Goal: Task Accomplishment & Management: Complete application form

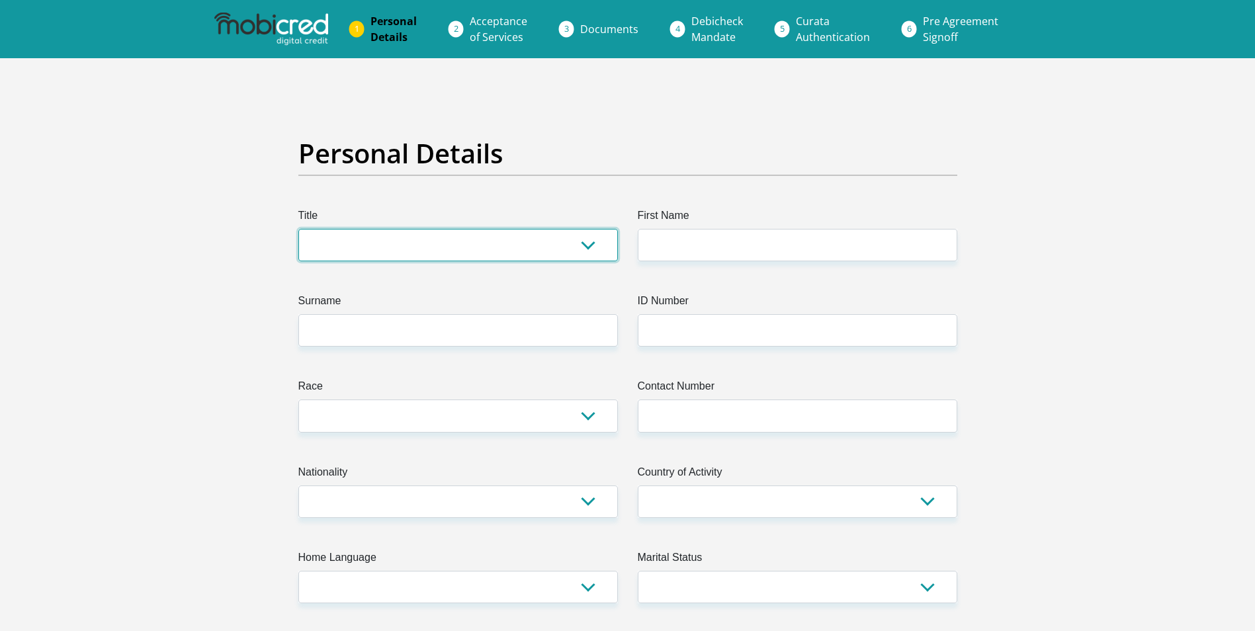
click at [587, 240] on select "Mr Ms Mrs Dr [PERSON_NAME]" at bounding box center [457, 245] width 319 height 32
select select "Mrs"
click at [298, 229] on select "Mr Ms Mrs Dr [PERSON_NAME]" at bounding box center [457, 245] width 319 height 32
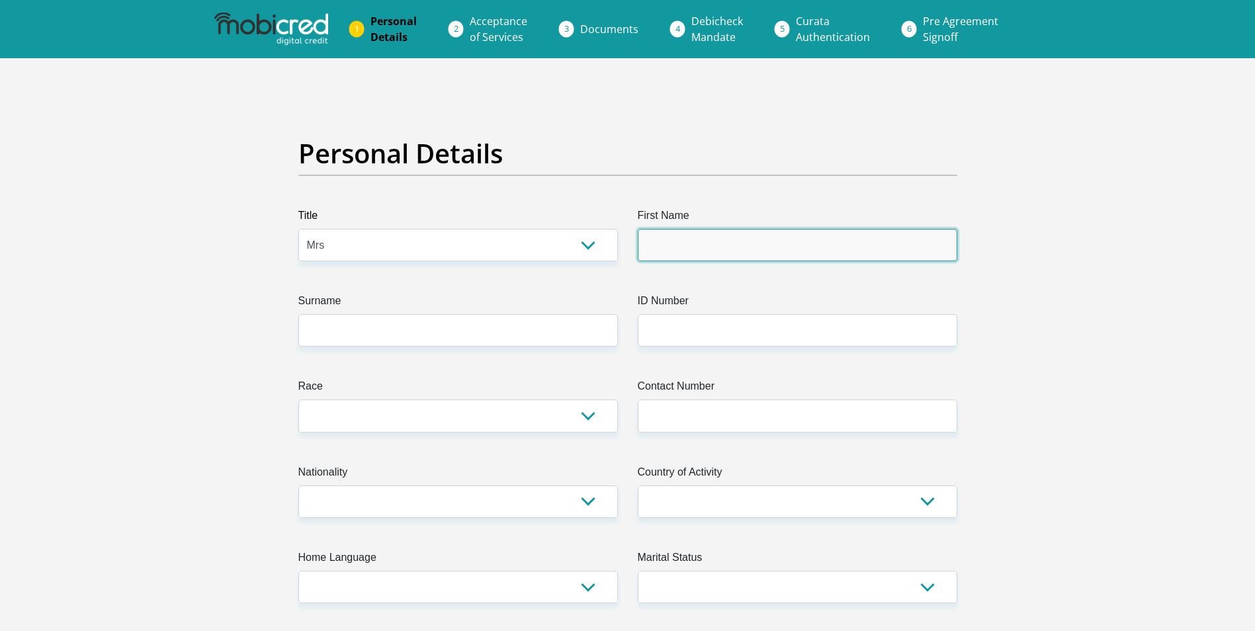
click at [823, 248] on input "First Name" at bounding box center [797, 245] width 319 height 32
type input "[PERSON_NAME]"
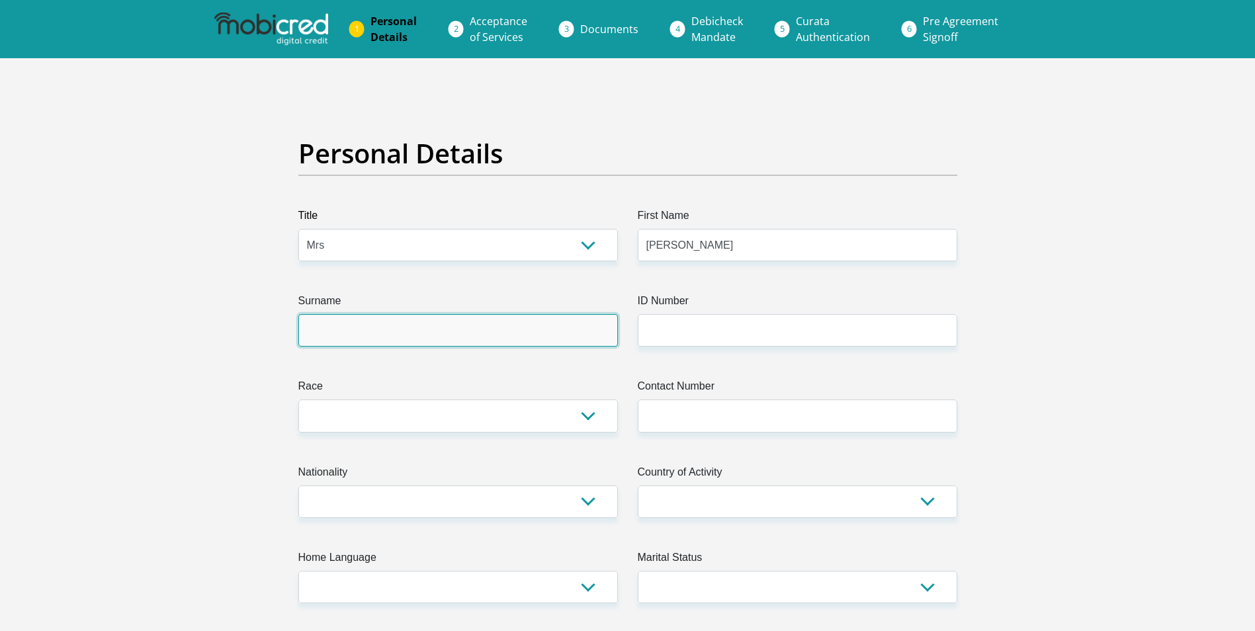
type input "come"
type input "0678891947"
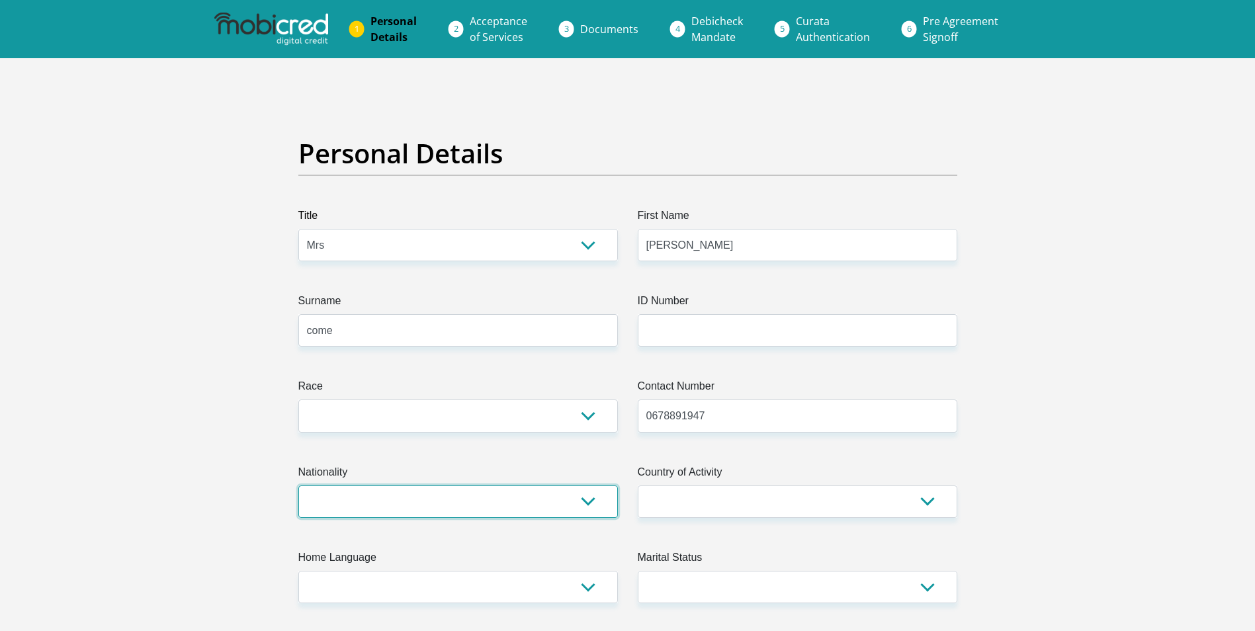
select select "ZAF"
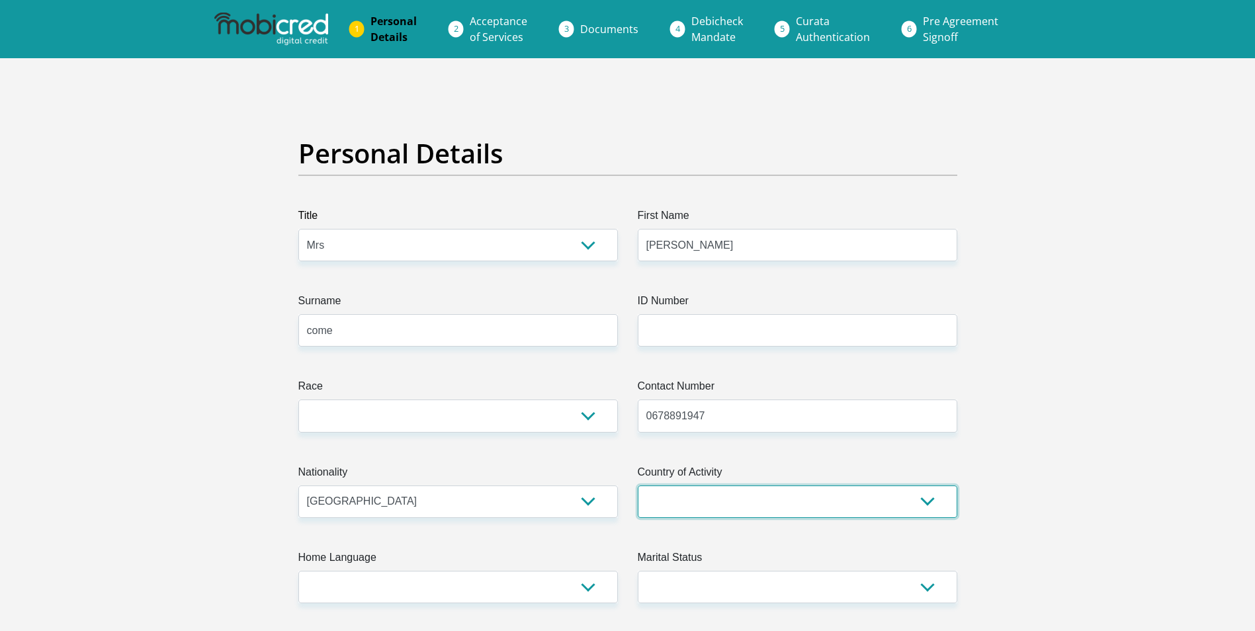
select select "ZAF"
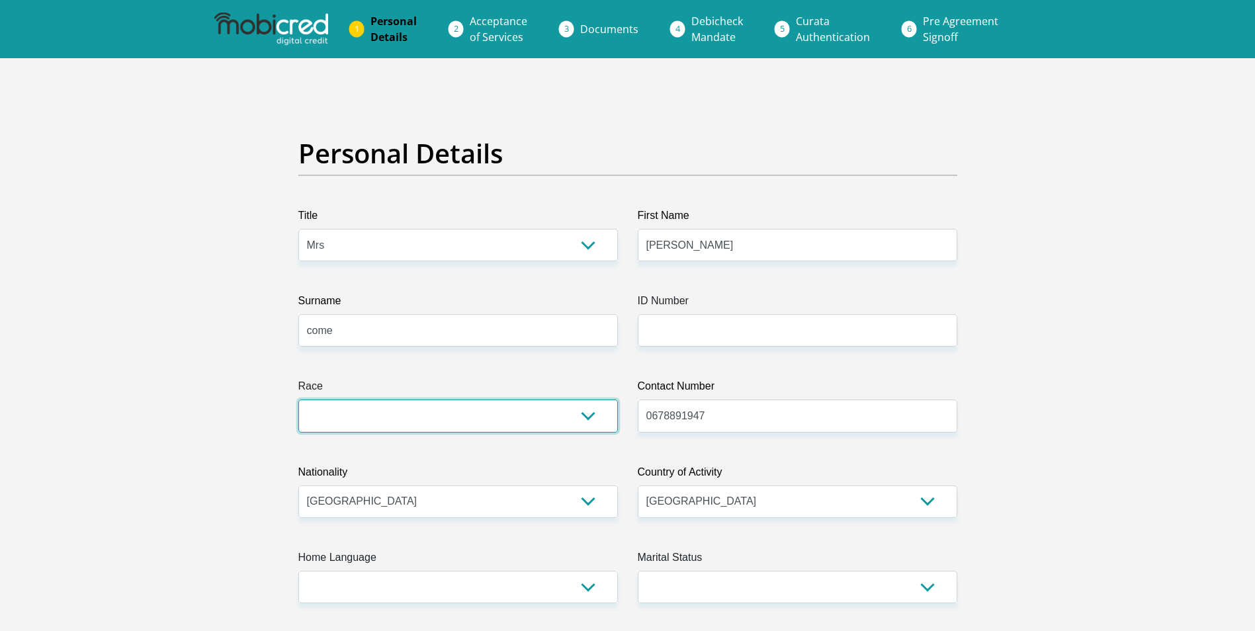
click at [587, 421] on select "Black Coloured Indian White Other" at bounding box center [457, 415] width 319 height 32
select select "1"
click at [298, 399] on select "Black Coloured Indian White Other" at bounding box center [457, 415] width 319 height 32
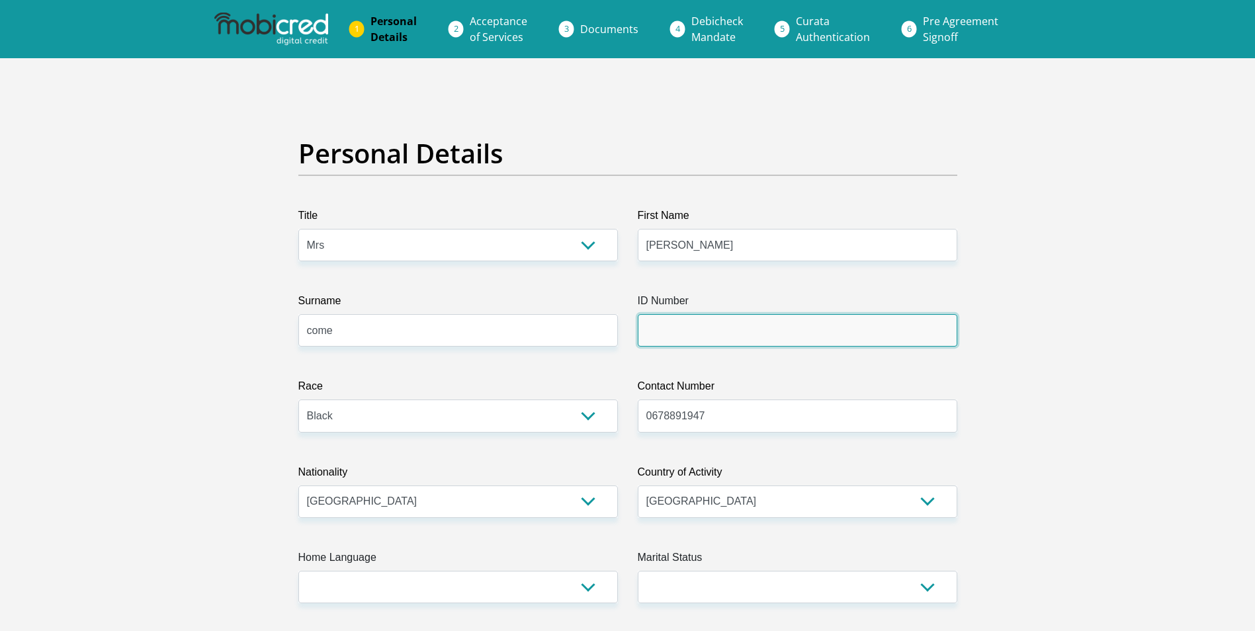
click at [727, 333] on input "ID Number" at bounding box center [797, 330] width 319 height 32
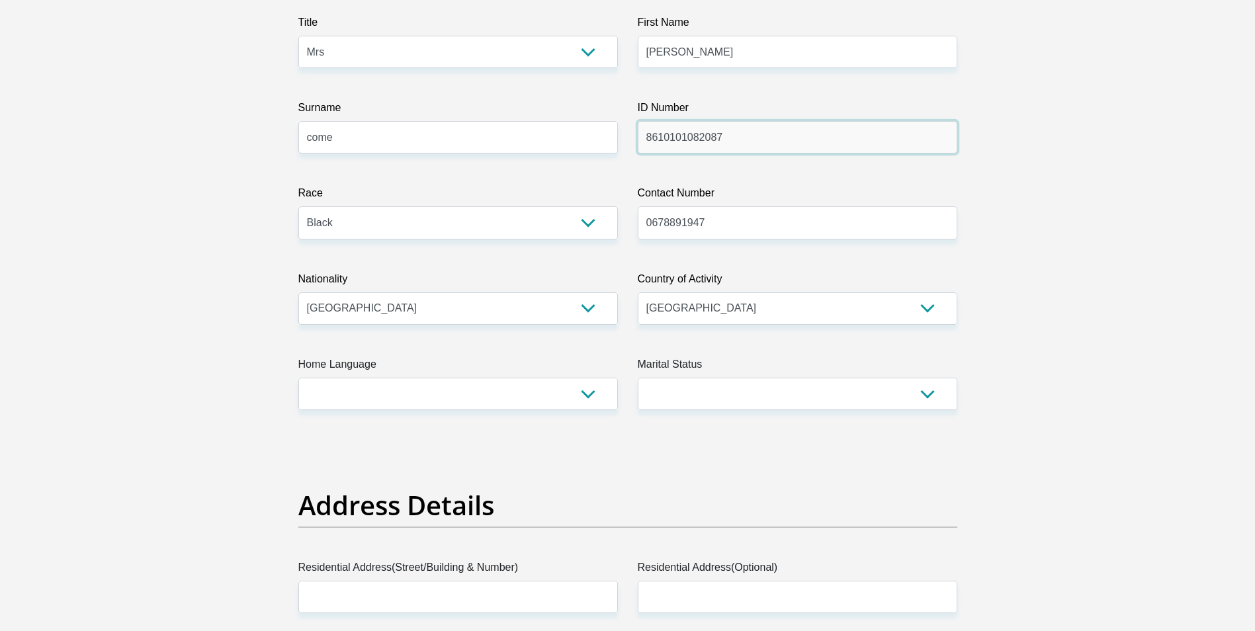
scroll to position [198, 0]
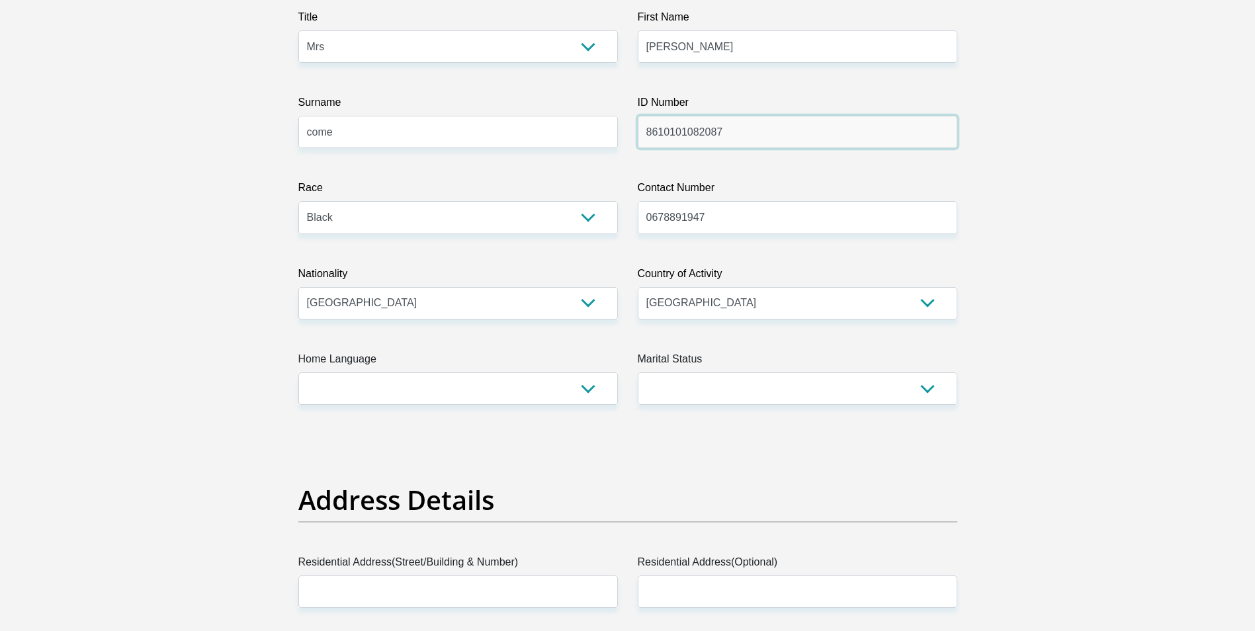
type input "8610101082087"
click at [595, 390] on select "Afrikaans English Sepedi South Ndebele Southern Sotho Swati Tsonga Tswana Venda…" at bounding box center [457, 388] width 319 height 32
select select "tsn"
click at [298, 372] on select "Afrikaans English Sepedi South Ndebele Southern Sotho Swati Tsonga Tswana Venda…" at bounding box center [457, 388] width 319 height 32
click at [933, 390] on select "Married ANC Single Divorced Widowed Married COP or Customary Law" at bounding box center [797, 388] width 319 height 32
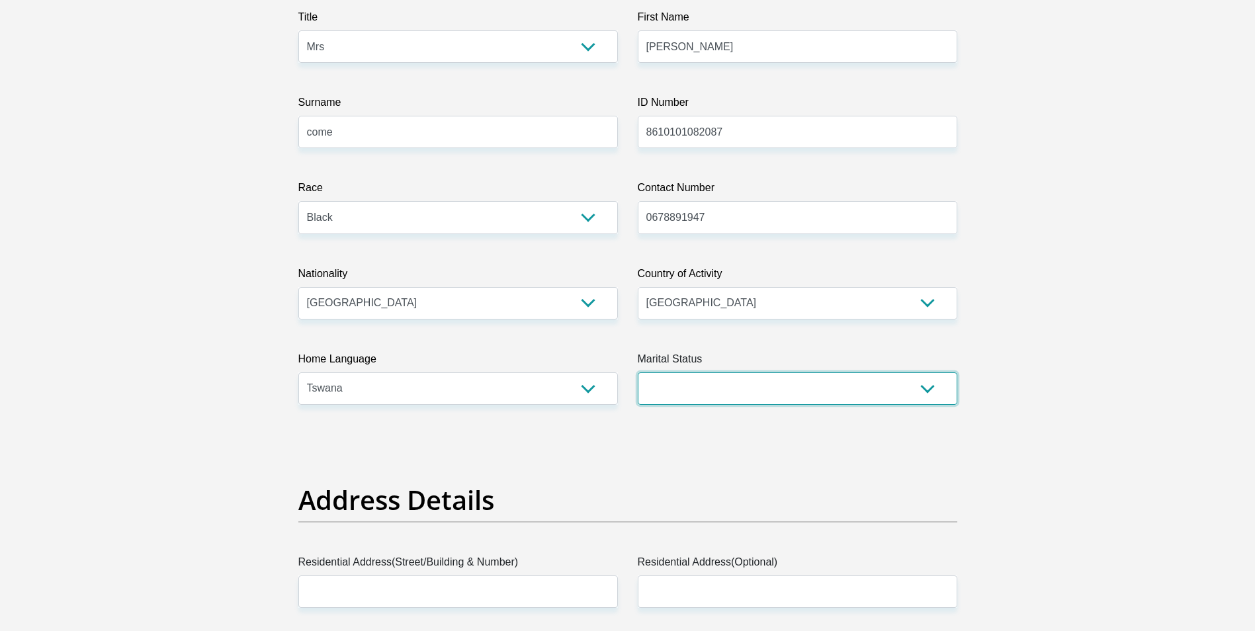
select select "2"
click at [638, 372] on select "Married ANC Single Divorced Widowed Married COP or Customary Law" at bounding box center [797, 388] width 319 height 32
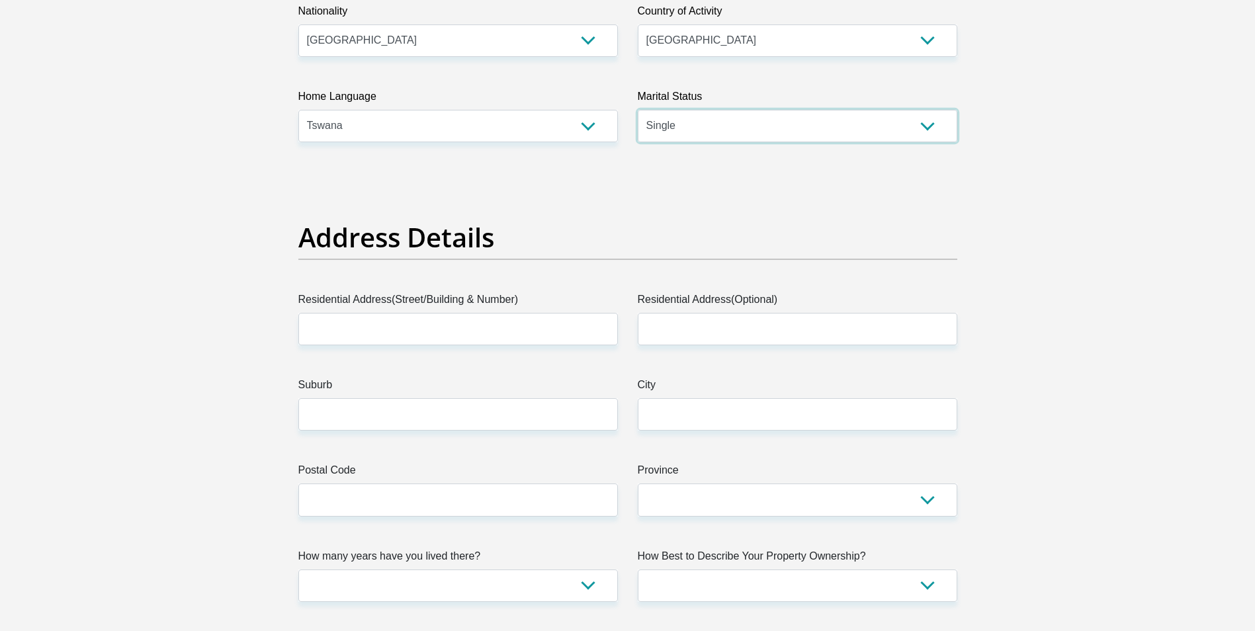
scroll to position [463, 0]
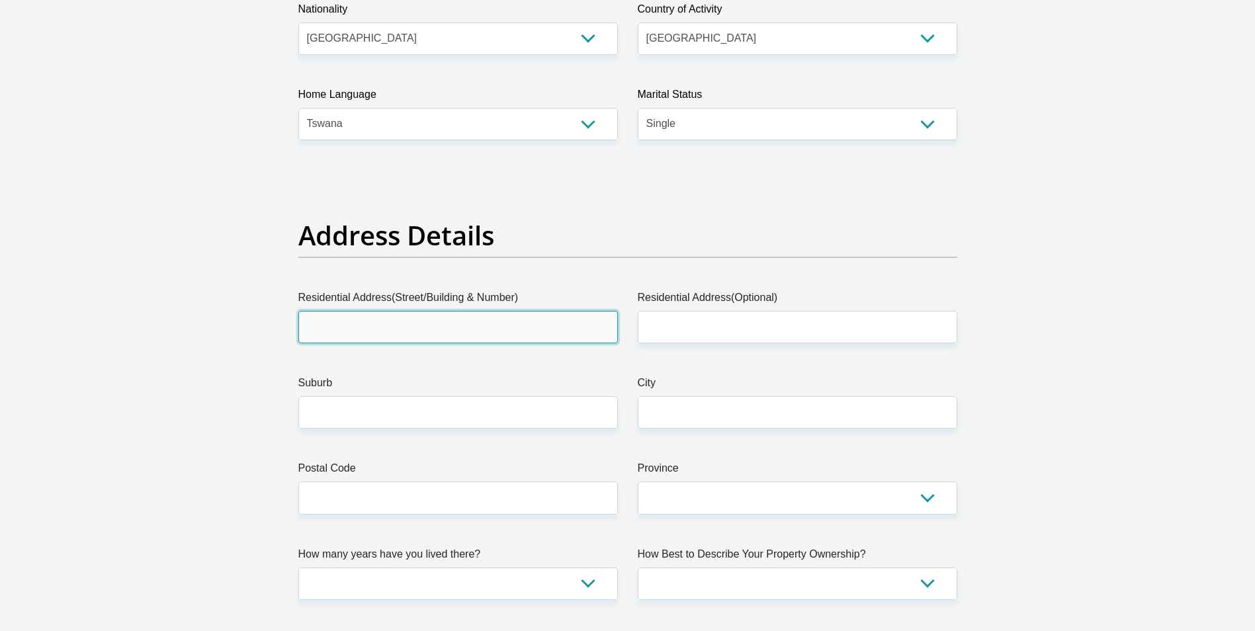
click at [586, 320] on input "Residential Address(Street/Building & Number)" at bounding box center [457, 327] width 319 height 32
type input "4500"
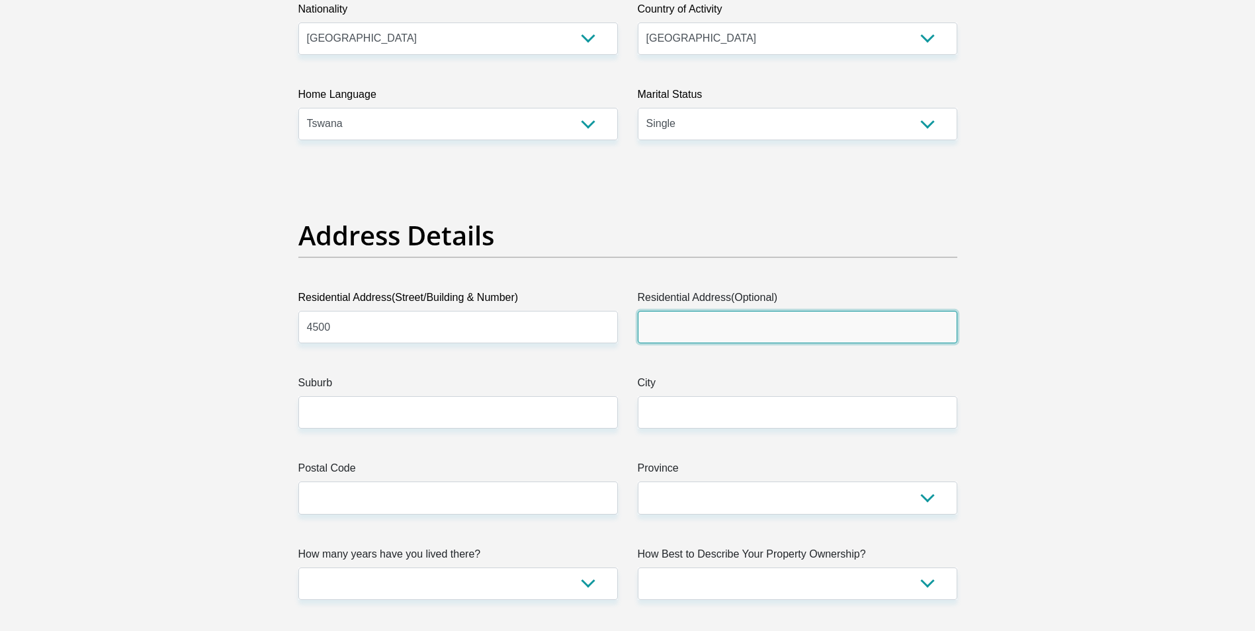
click at [711, 327] on input "Residential Address(Optional)" at bounding box center [797, 327] width 319 height 32
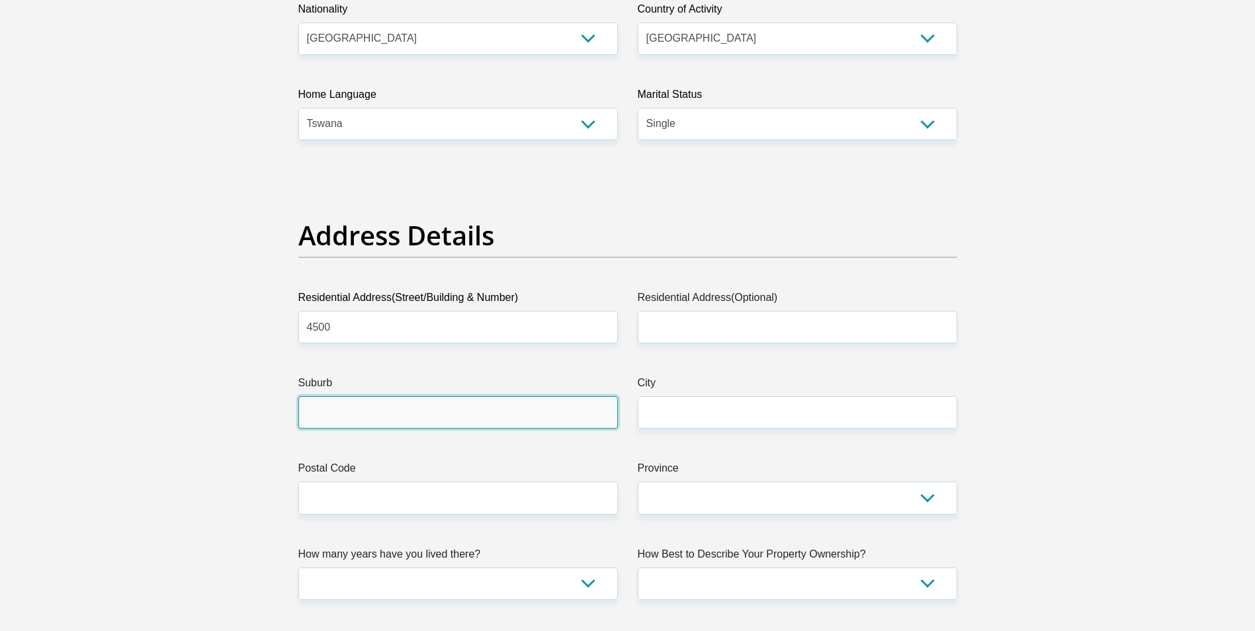
click at [385, 413] on input "Suburb" at bounding box center [457, 412] width 319 height 32
type input "phomolong"
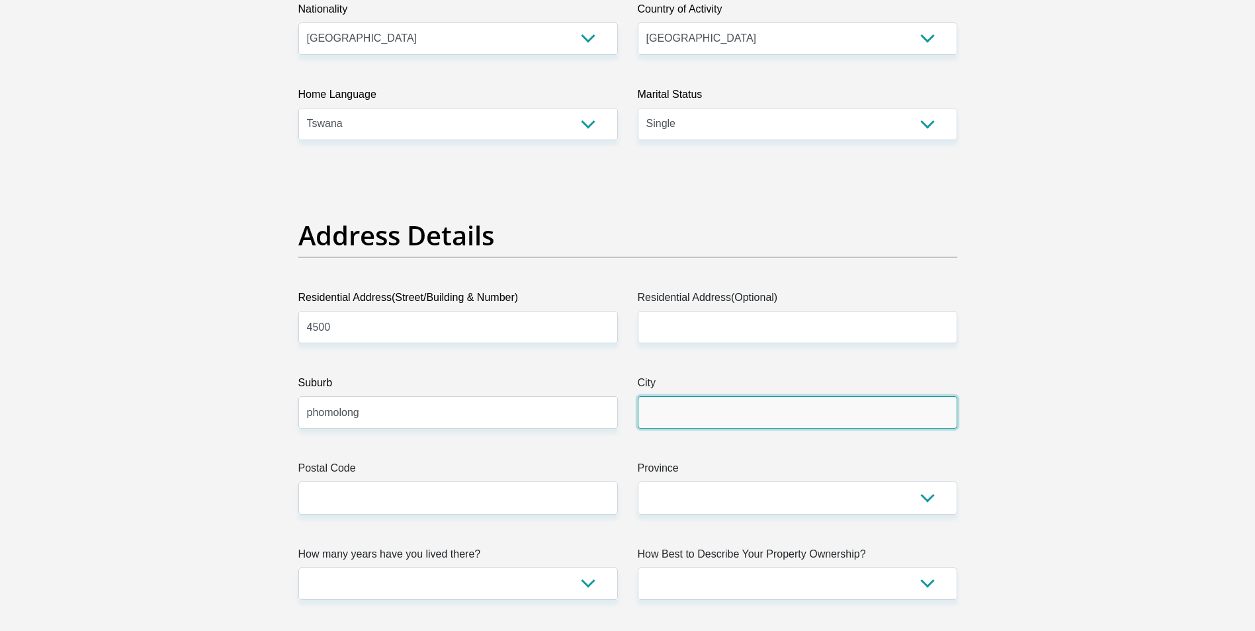
click at [673, 423] on input "City" at bounding box center [797, 412] width 319 height 32
type input "Tembisa"
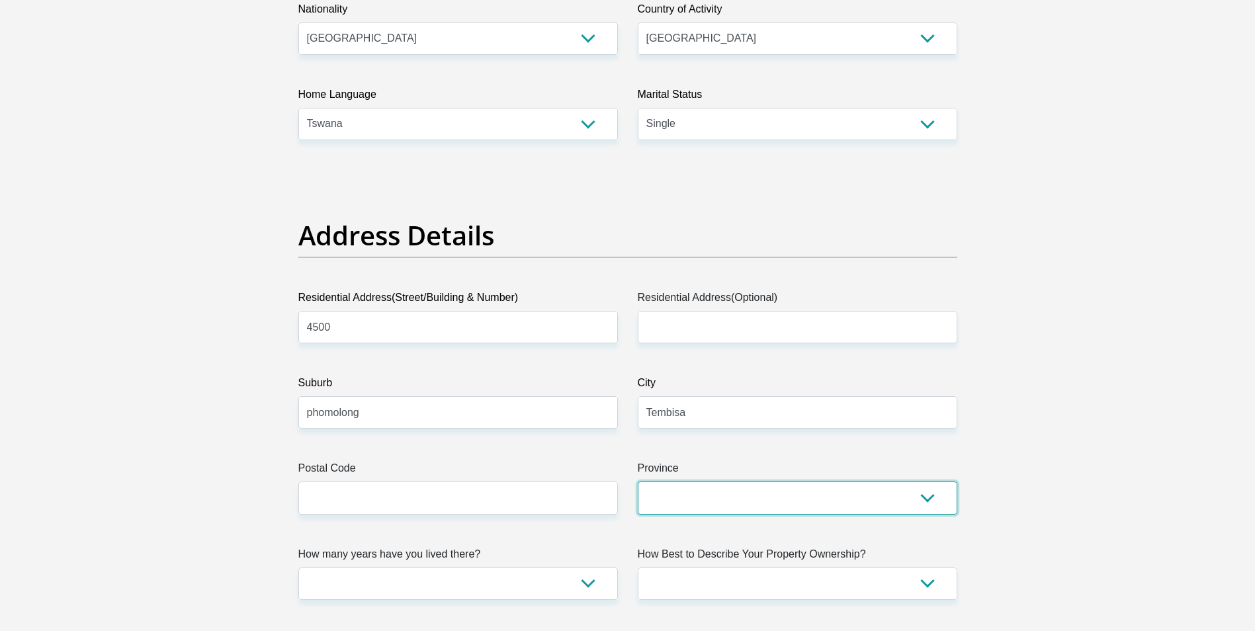
click at [681, 497] on select "Eastern Cape Free State [GEOGRAPHIC_DATA] [GEOGRAPHIC_DATA][DATE] [GEOGRAPHIC_D…" at bounding box center [797, 497] width 319 height 32
select select "Gauteng"
click at [638, 481] on select "Eastern Cape Free State [GEOGRAPHIC_DATA] [GEOGRAPHIC_DATA][DATE] [GEOGRAPHIC_D…" at bounding box center [797, 497] width 319 height 32
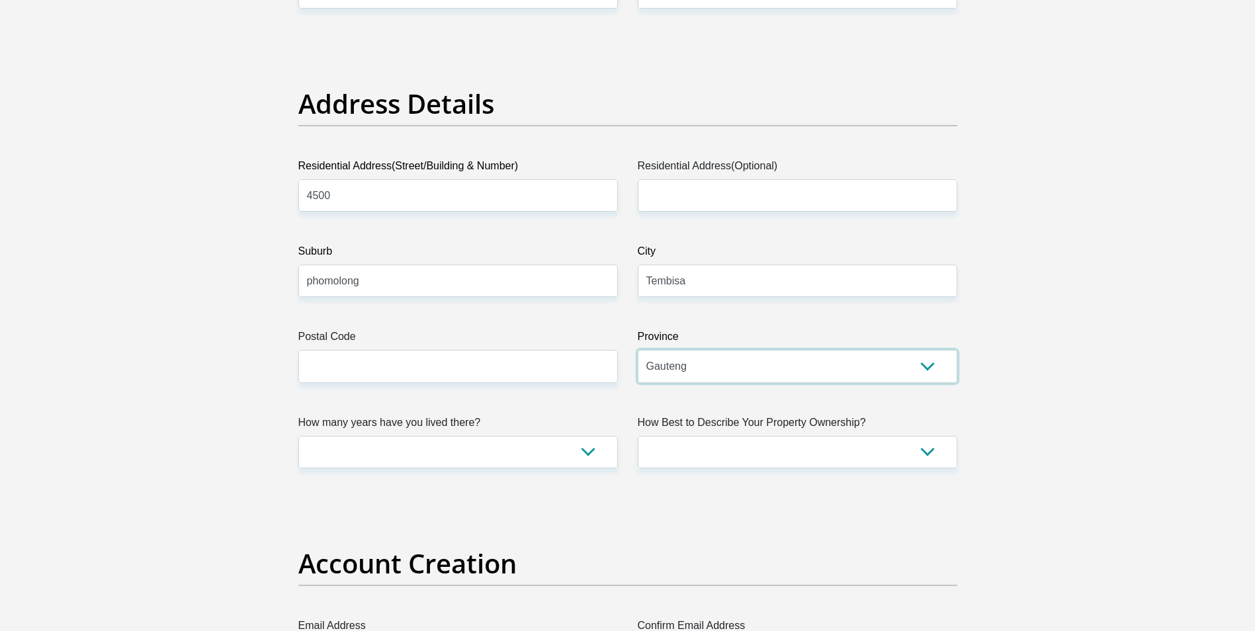
scroll to position [595, 0]
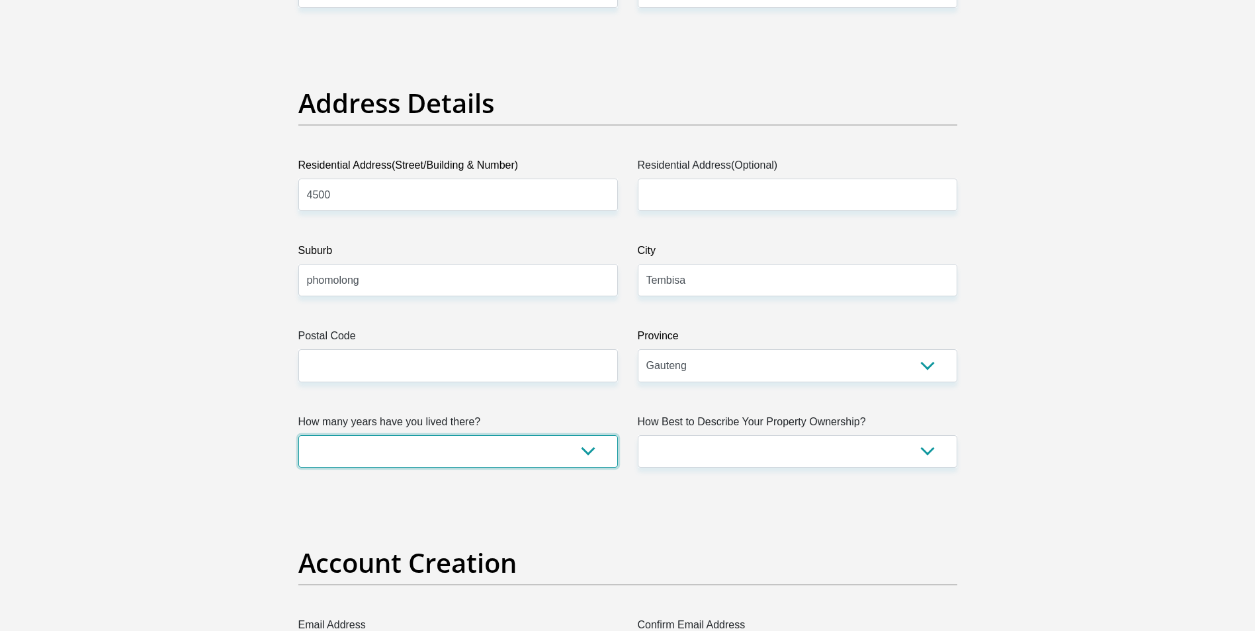
click at [591, 458] on select "less than 1 year 1-3 years 3-5 years 5+ years" at bounding box center [457, 451] width 319 height 32
select select "2"
click at [298, 435] on select "less than 1 year 1-3 years 3-5 years 5+ years" at bounding box center [457, 451] width 319 height 32
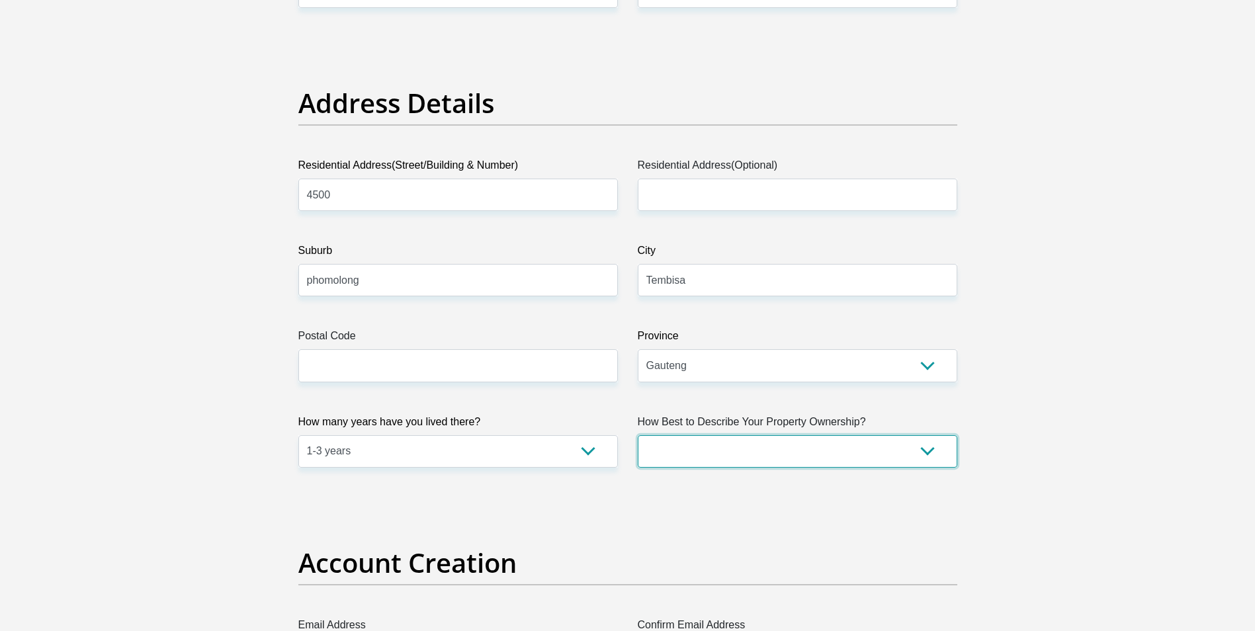
click at [928, 455] on select "Owned Rented Family Owned Company Dwelling" at bounding box center [797, 451] width 319 height 32
select select "Rented"
click at [638, 435] on select "Owned Rented Family Owned Company Dwelling" at bounding box center [797, 451] width 319 height 32
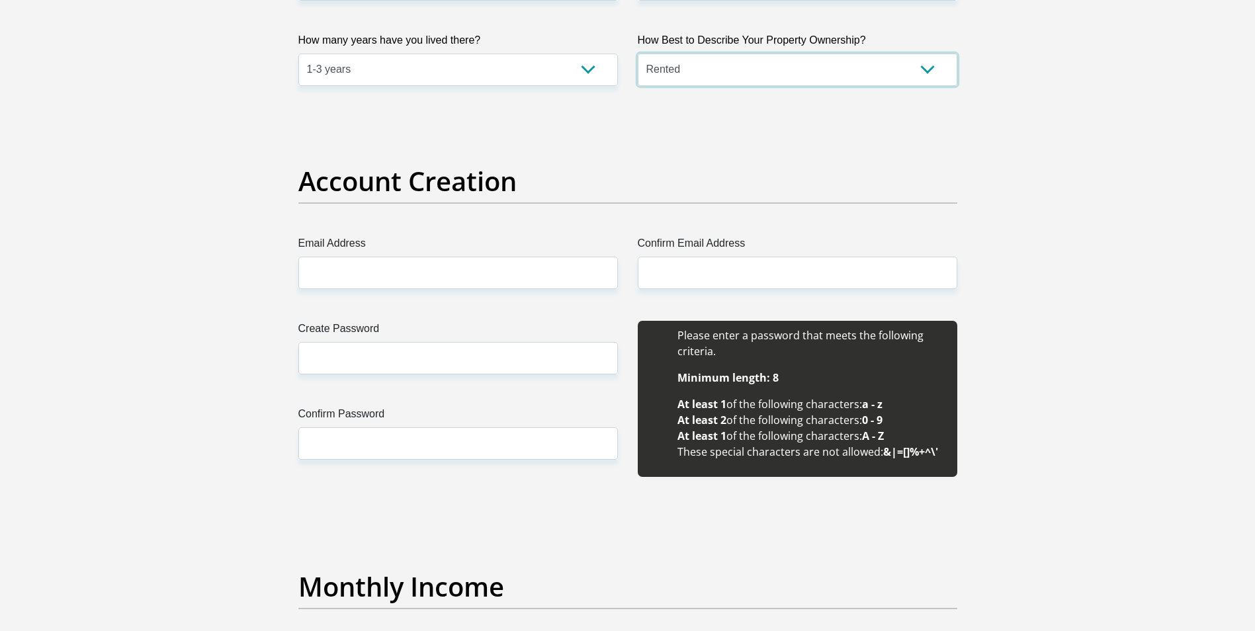
scroll to position [992, 0]
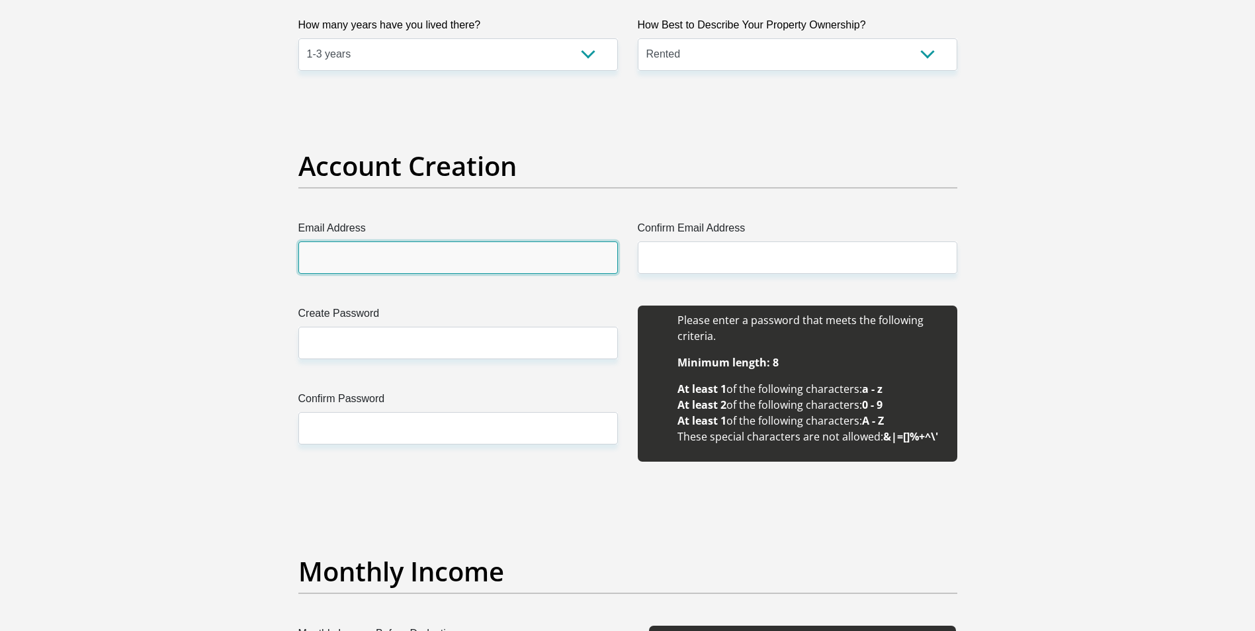
click at [372, 260] on input "Email Address" at bounding box center [457, 257] width 319 height 32
type input "[EMAIL_ADDRESS][DOMAIN_NAME]"
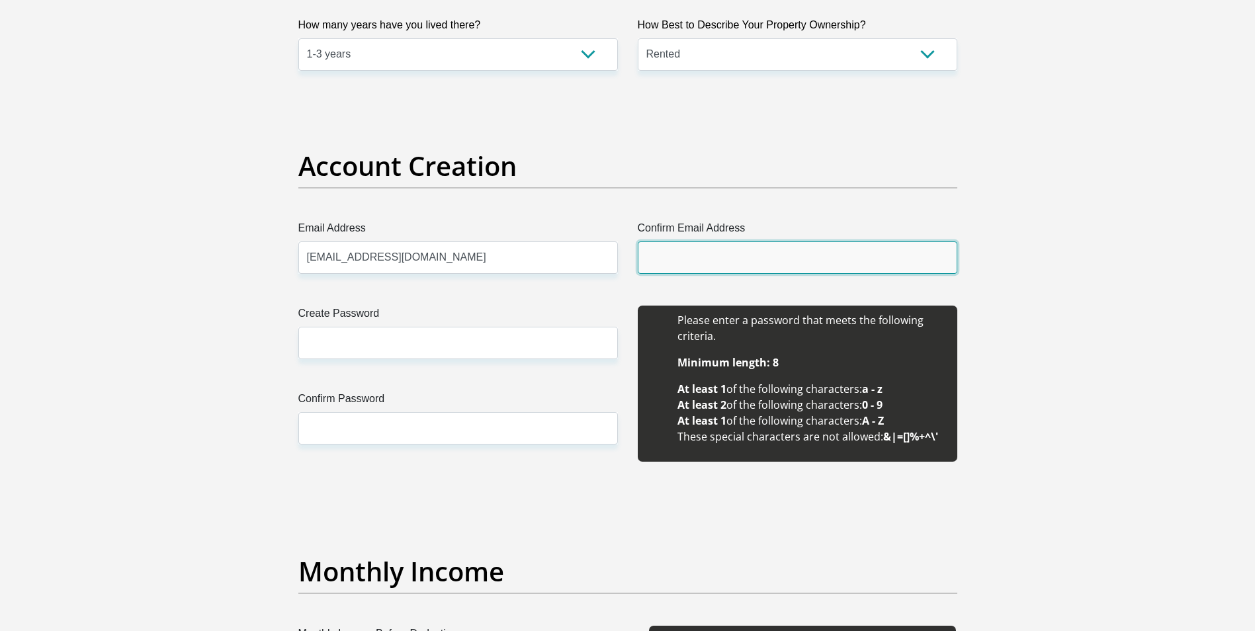
type input "[EMAIL_ADDRESS][DOMAIN_NAME]"
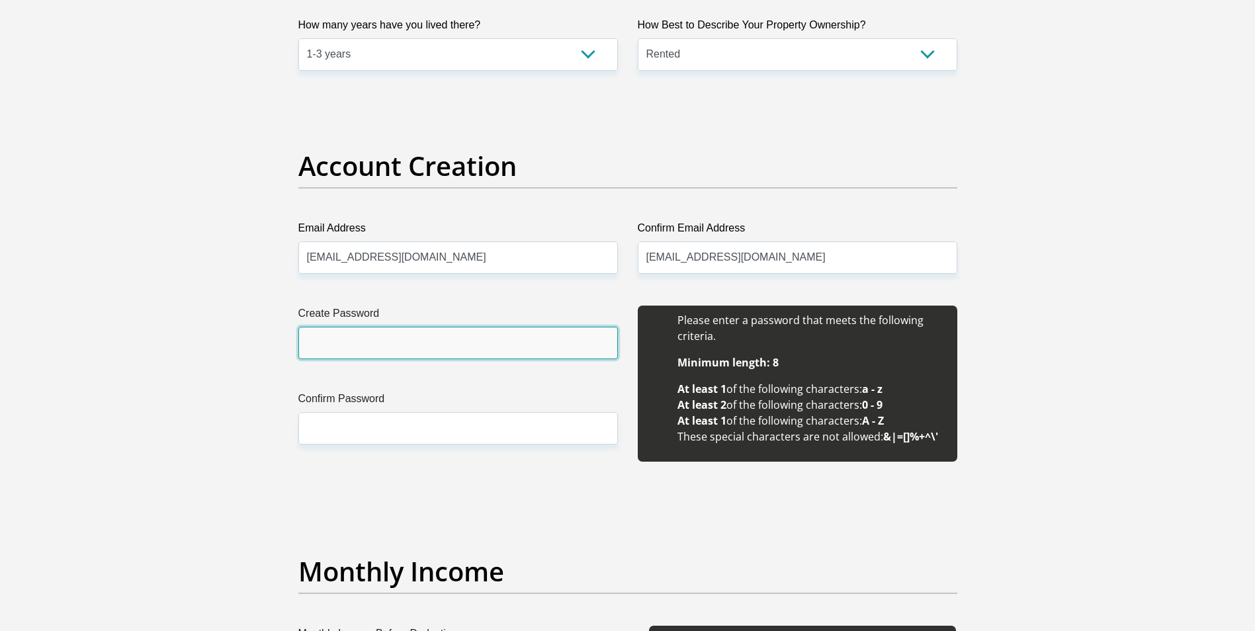
click at [329, 337] on input "Create Password" at bounding box center [457, 343] width 319 height 32
type input "[PERSON_NAME]@1992"
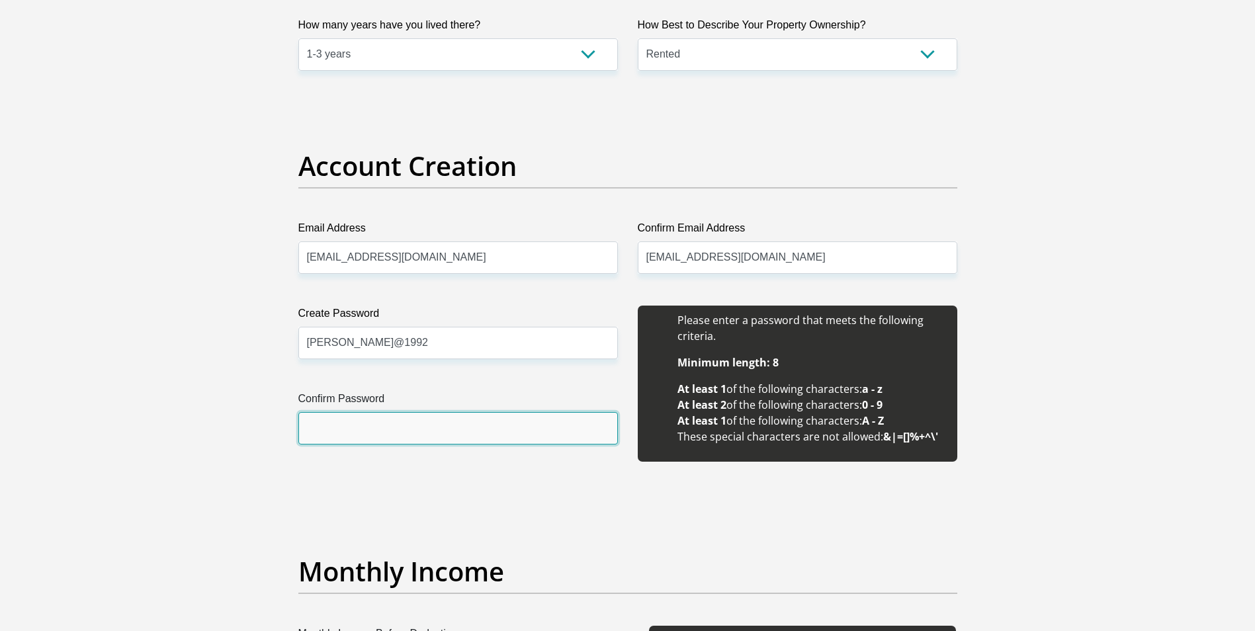
click at [403, 436] on input "Confirm Password" at bounding box center [457, 428] width 319 height 32
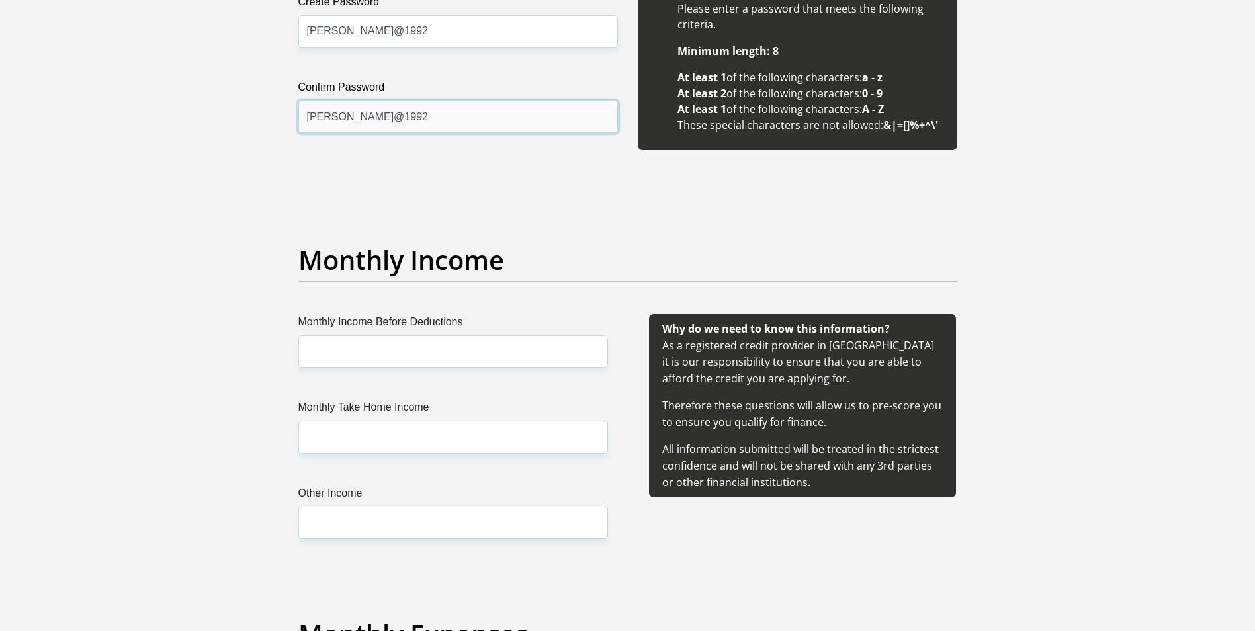
scroll to position [1323, 0]
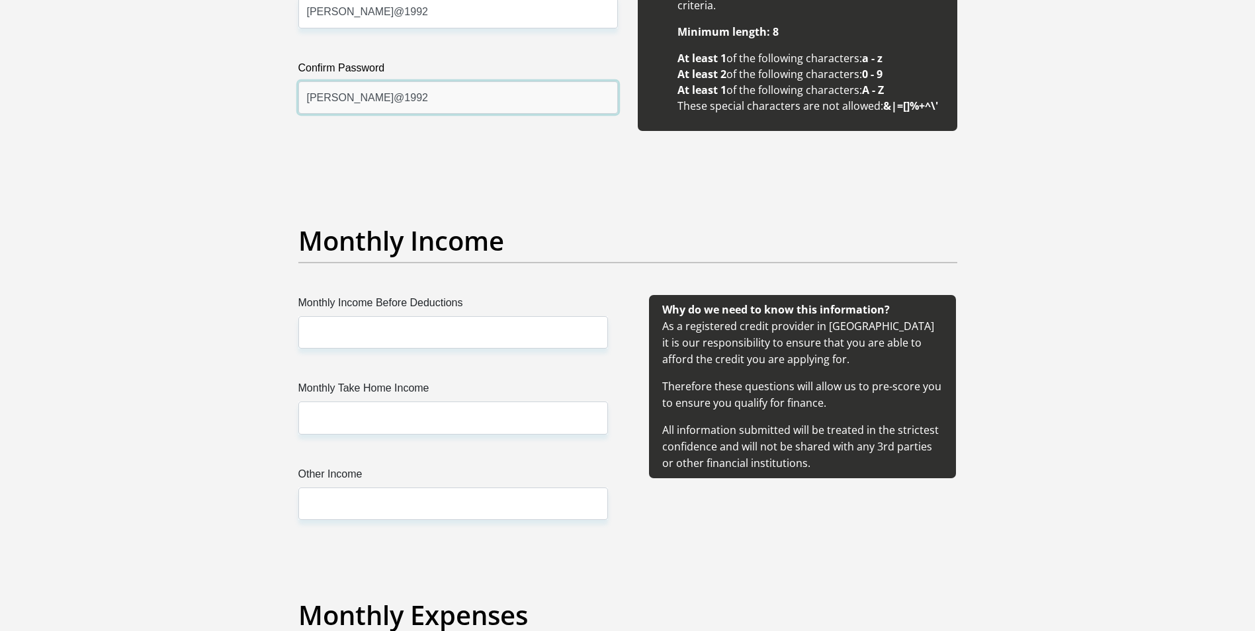
type input "[PERSON_NAME]@1992"
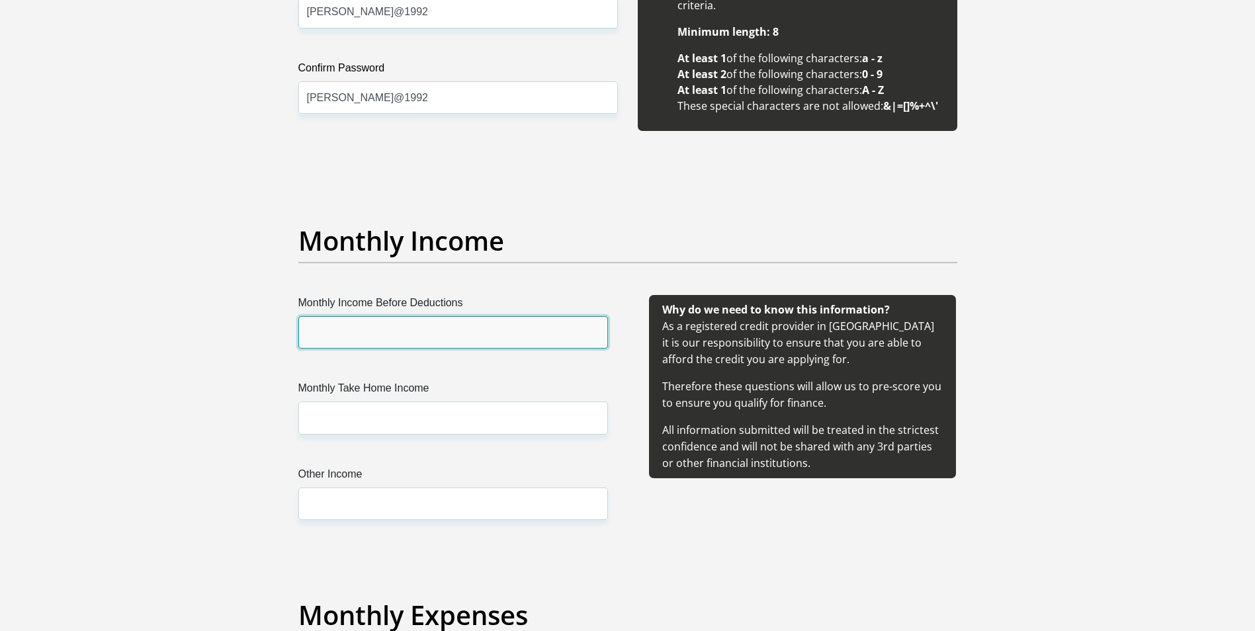
click at [466, 331] on input "Monthly Income Before Deductions" at bounding box center [453, 332] width 310 height 32
type input "22000"
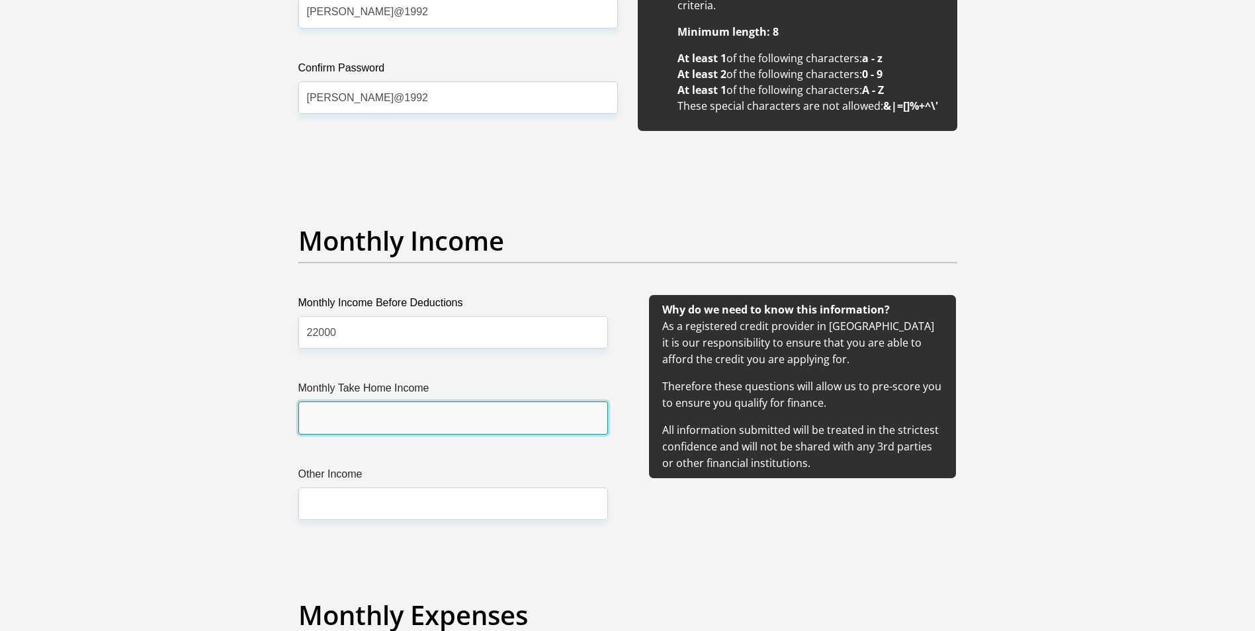
click at [339, 421] on input "Monthly Take Home Income" at bounding box center [453, 417] width 310 height 32
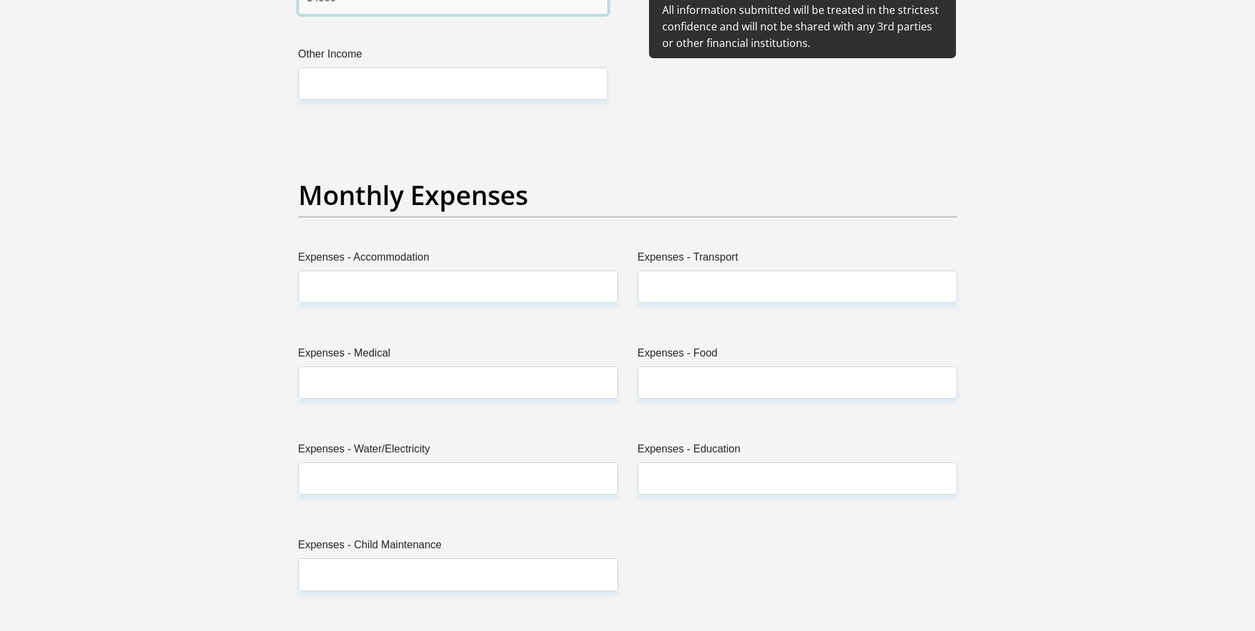
scroll to position [1786, 0]
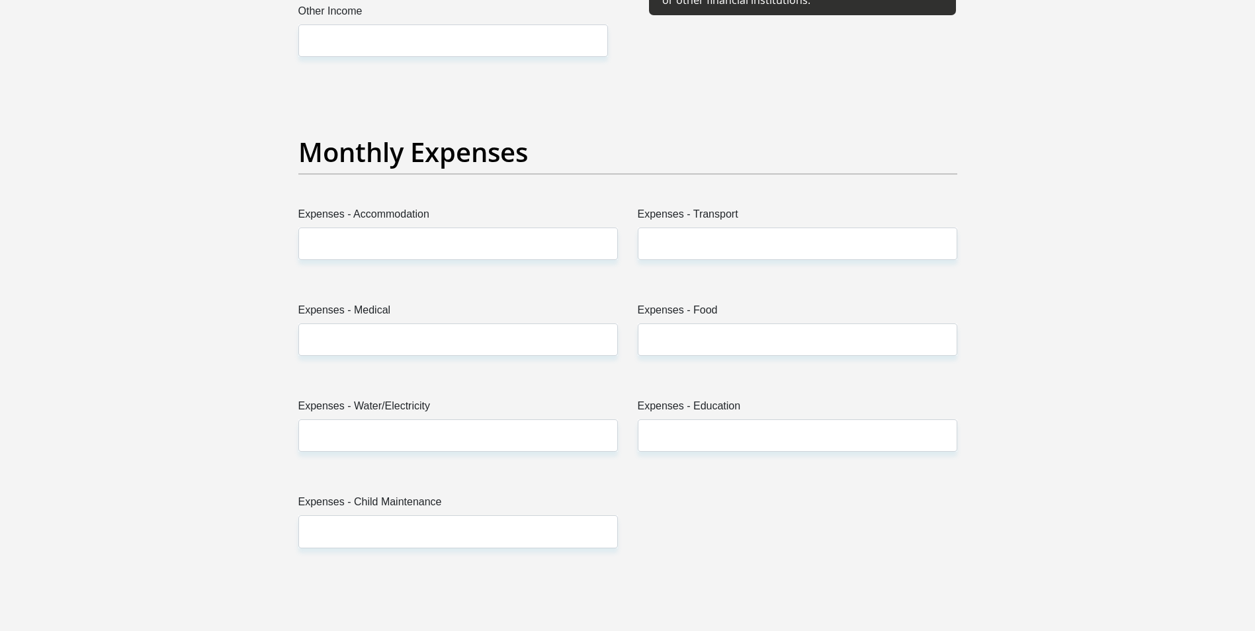
type input "14000"
click at [387, 247] on input "Expenses - Accommodation" at bounding box center [457, 244] width 319 height 32
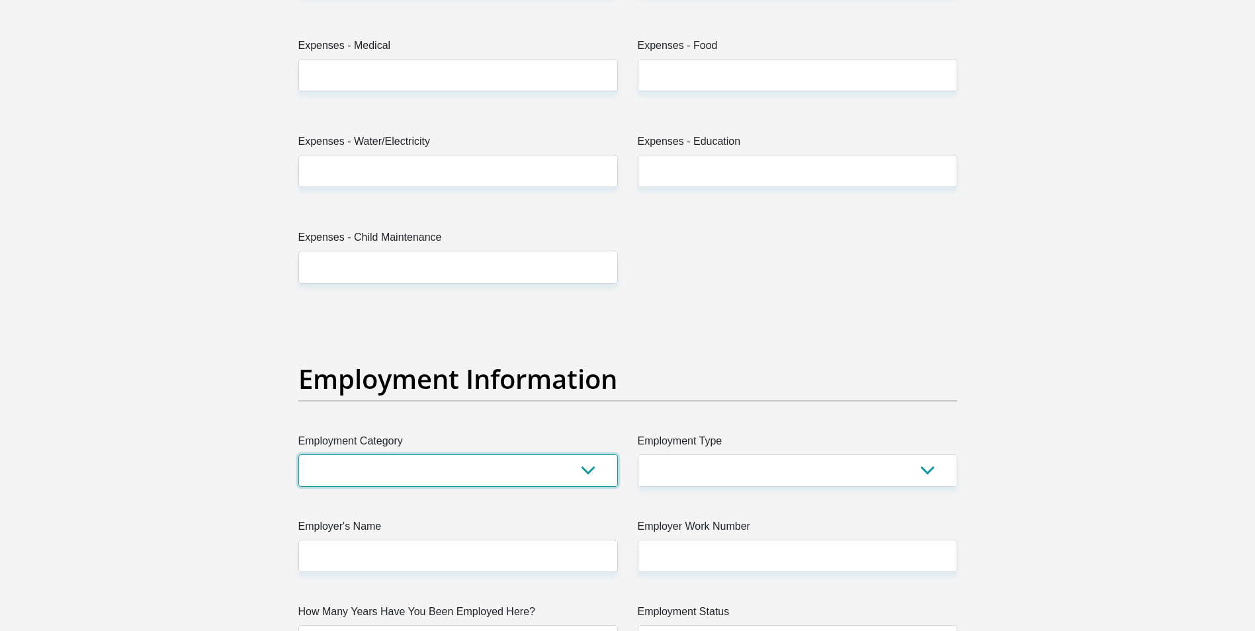
click at [591, 468] on select "AGRICULTURE ALCOHOL & TOBACCO CONSTRUCTION MATERIALS METALLURGY EQUIPMENT FOR R…" at bounding box center [457, 470] width 319 height 32
click at [782, 334] on div "Title Mr Ms Mrs Dr [PERSON_NAME] First Name [PERSON_NAME] Surname come ID Numbe…" at bounding box center [627, 308] width 679 height 4303
click at [939, 475] on select "College/Lecturer Craft Seller Creative Driver Executive Farmer Forces - Non Com…" at bounding box center [797, 470] width 319 height 32
select select "Office Staff/Clerk"
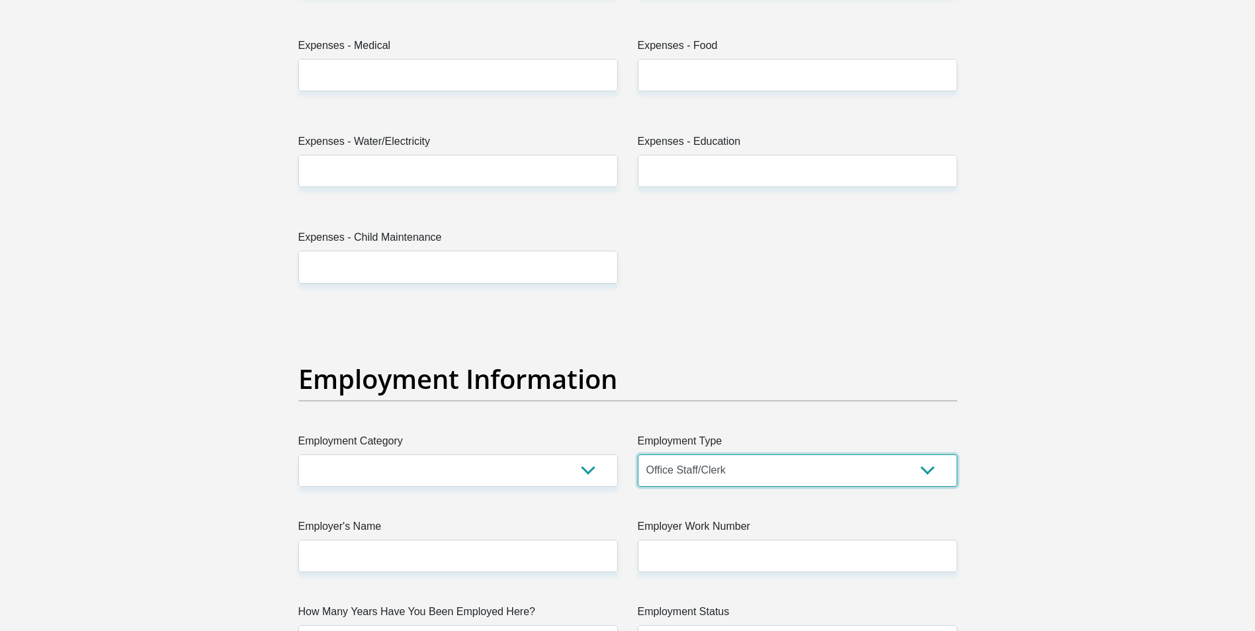
click at [638, 454] on select "College/Lecturer Craft Seller Creative Driver Executive Farmer Forces - Non Com…" at bounding box center [797, 470] width 319 height 32
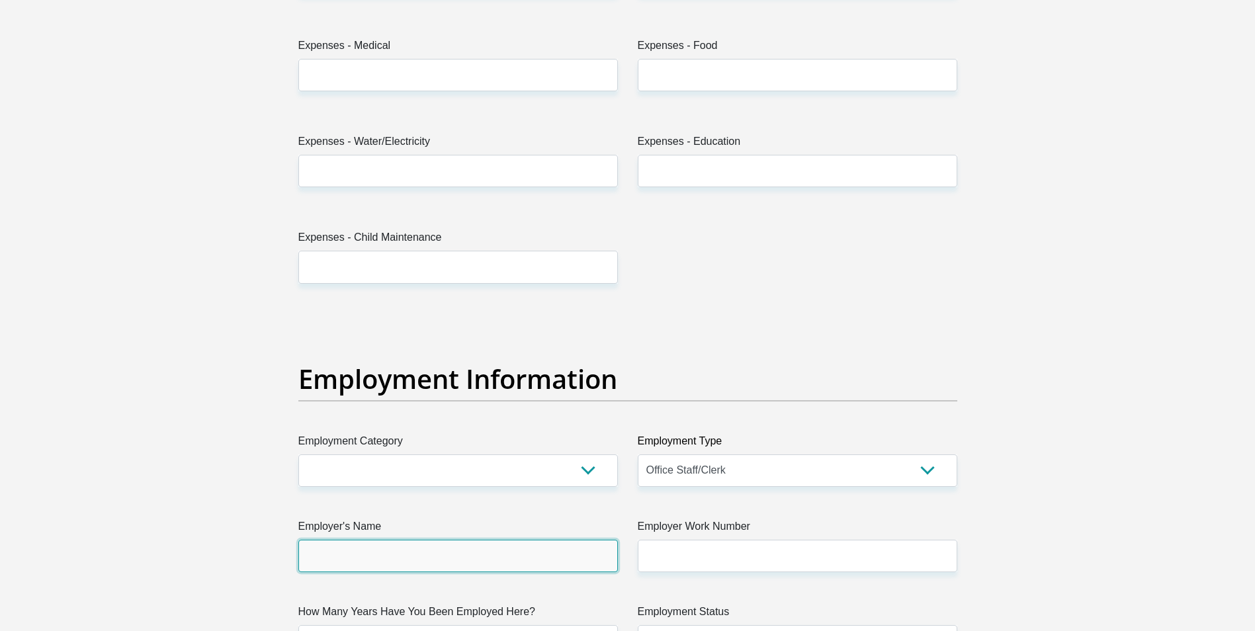
click at [444, 559] on input "Employer's Name" at bounding box center [457, 556] width 319 height 32
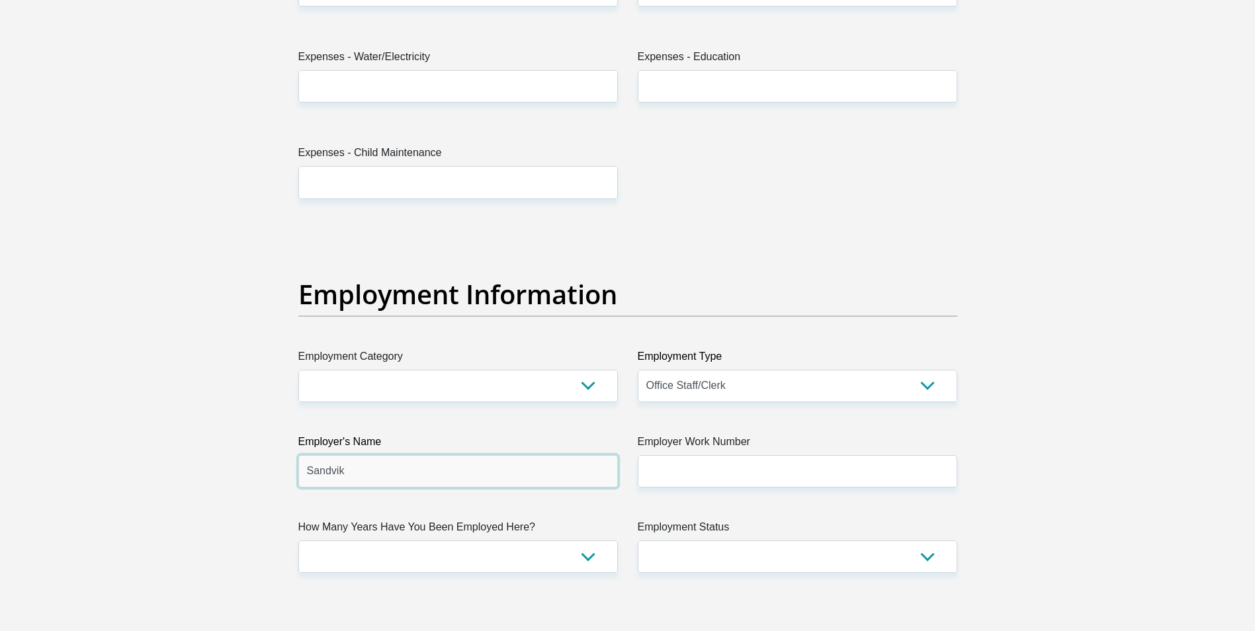
scroll to position [2315, 0]
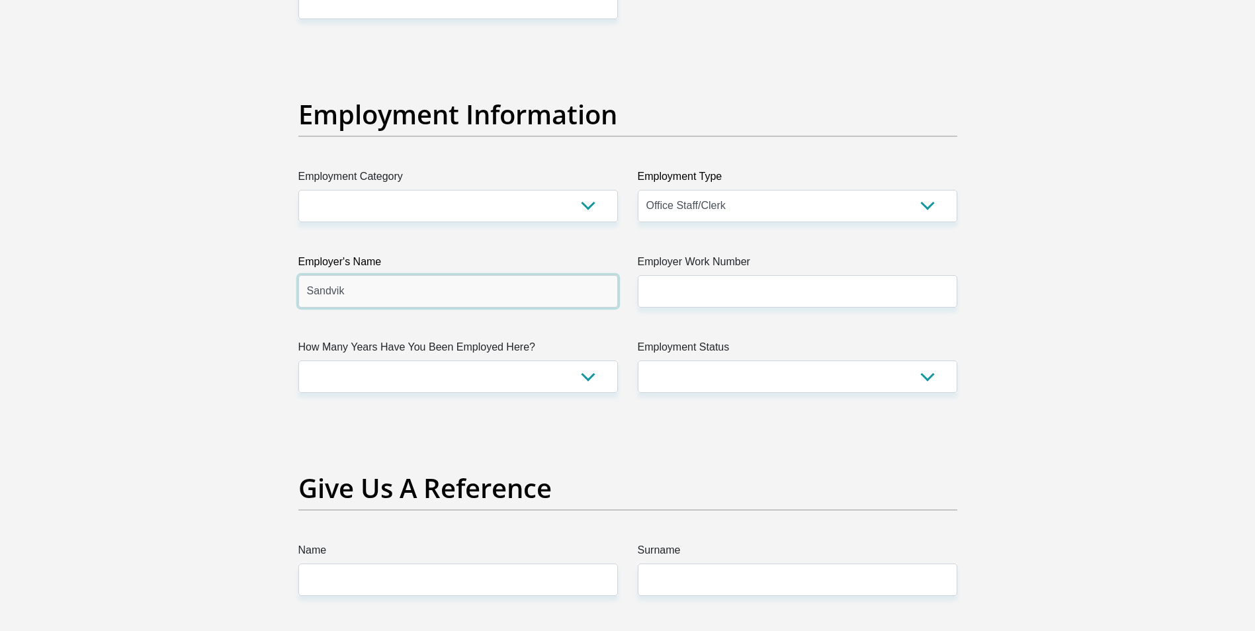
type input "Sandvik"
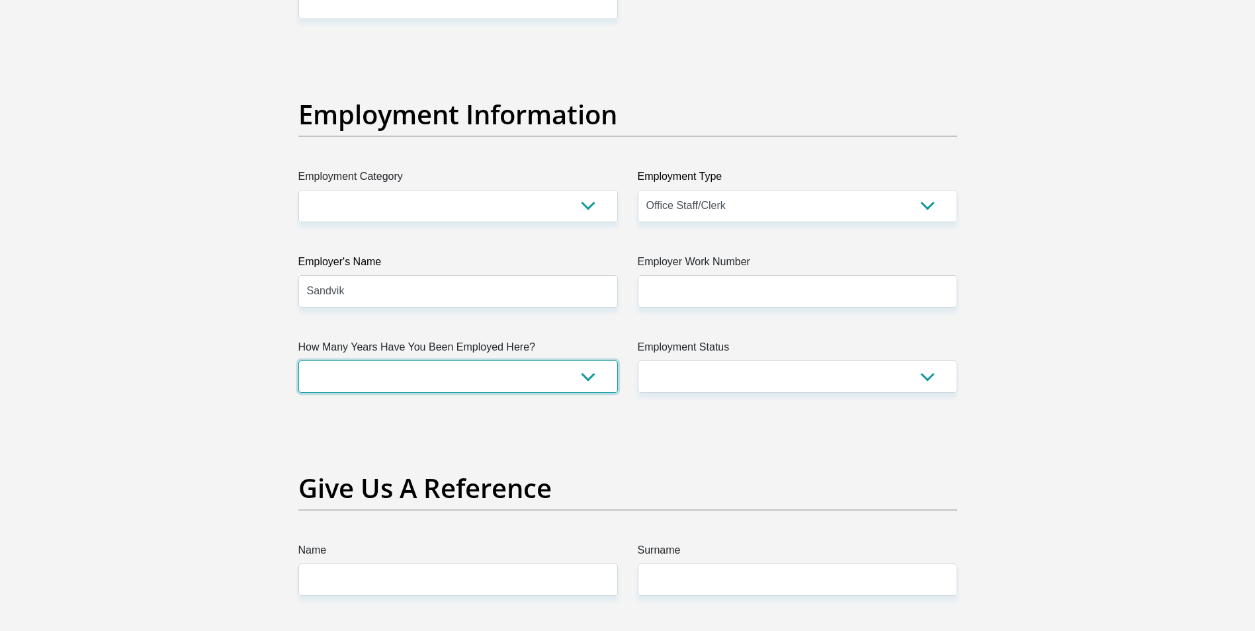
click at [551, 378] on select "less than 1 year 1-3 years 3-5 years 5+ years" at bounding box center [457, 376] width 319 height 32
select select "60"
click at [298, 360] on select "less than 1 year 1-3 years 3-5 years 5+ years" at bounding box center [457, 376] width 319 height 32
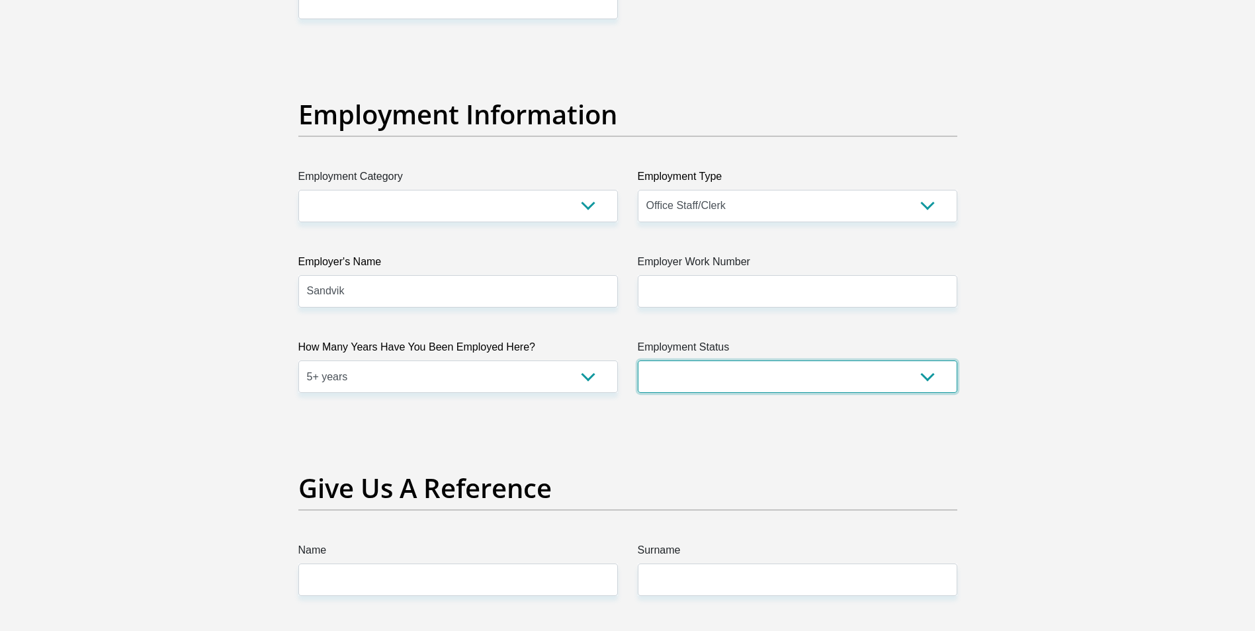
click at [932, 378] on select "Permanent/Full-time Part-time/Casual [DEMOGRAPHIC_DATA] Worker Self-Employed Ho…" at bounding box center [797, 376] width 319 height 32
select select "1"
click at [638, 360] on select "Permanent/Full-time Part-time/Casual [DEMOGRAPHIC_DATA] Worker Self-Employed Ho…" at bounding box center [797, 376] width 319 height 32
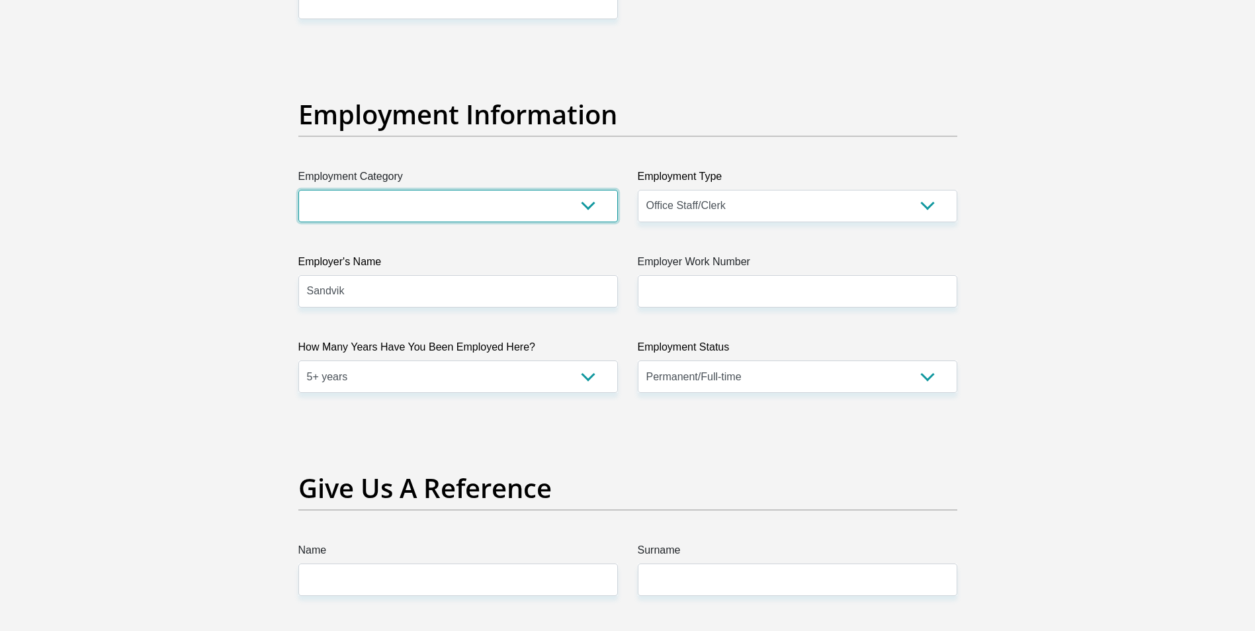
click at [595, 210] on select "AGRICULTURE ALCOHOL & TOBACCO CONSTRUCTION MATERIALS METALLURGY EQUIPMENT FOR R…" at bounding box center [457, 206] width 319 height 32
select select "59"
click at [298, 190] on select "AGRICULTURE ALCOHOL & TOBACCO CONSTRUCTION MATERIALS METALLURGY EQUIPMENT FOR R…" at bounding box center [457, 206] width 319 height 32
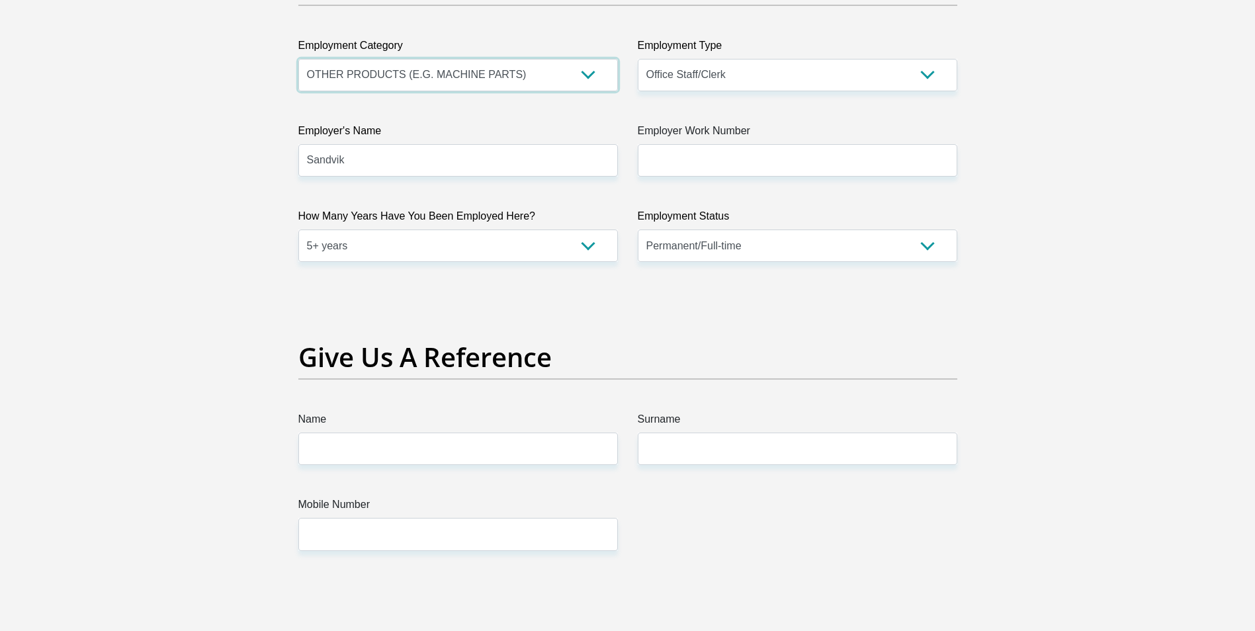
scroll to position [2447, 0]
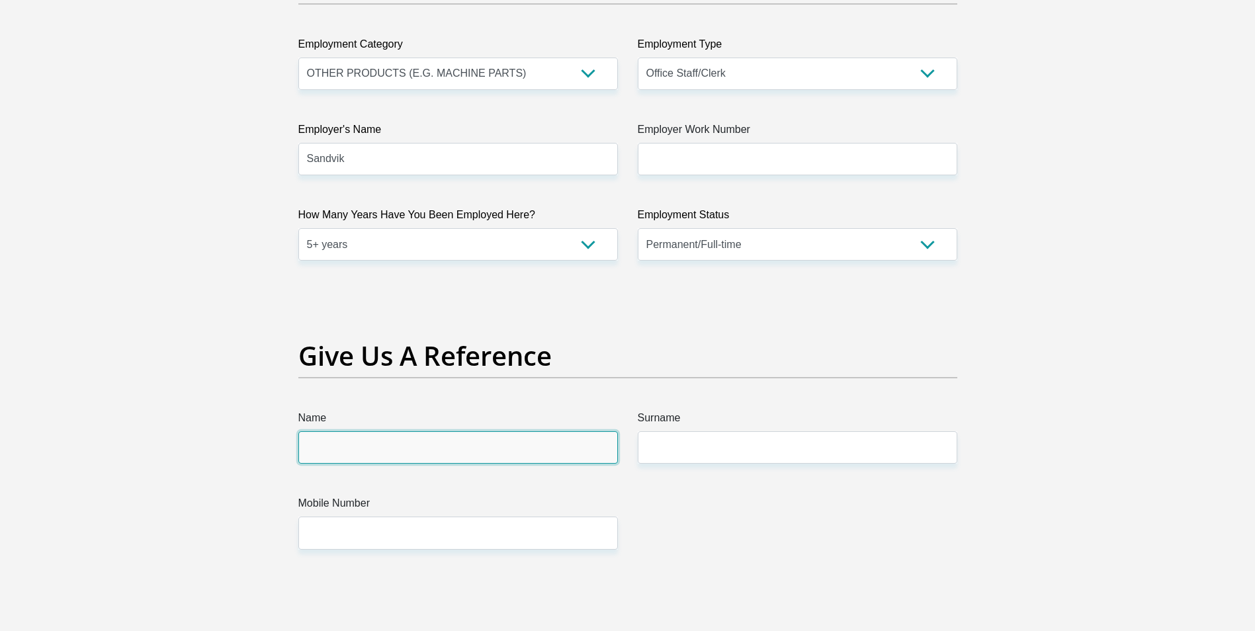
click at [506, 446] on input "Name" at bounding box center [457, 447] width 319 height 32
type input "[PERSON_NAME]"
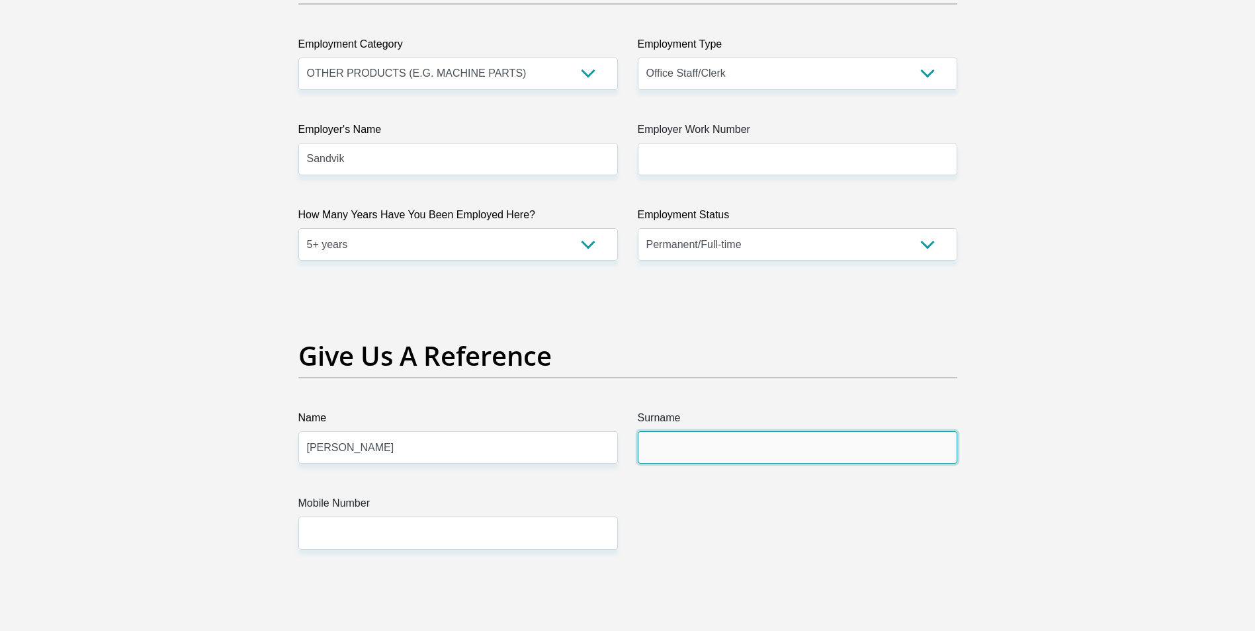
click at [671, 451] on input "Surname" at bounding box center [797, 447] width 319 height 32
type input "Mthetwa"
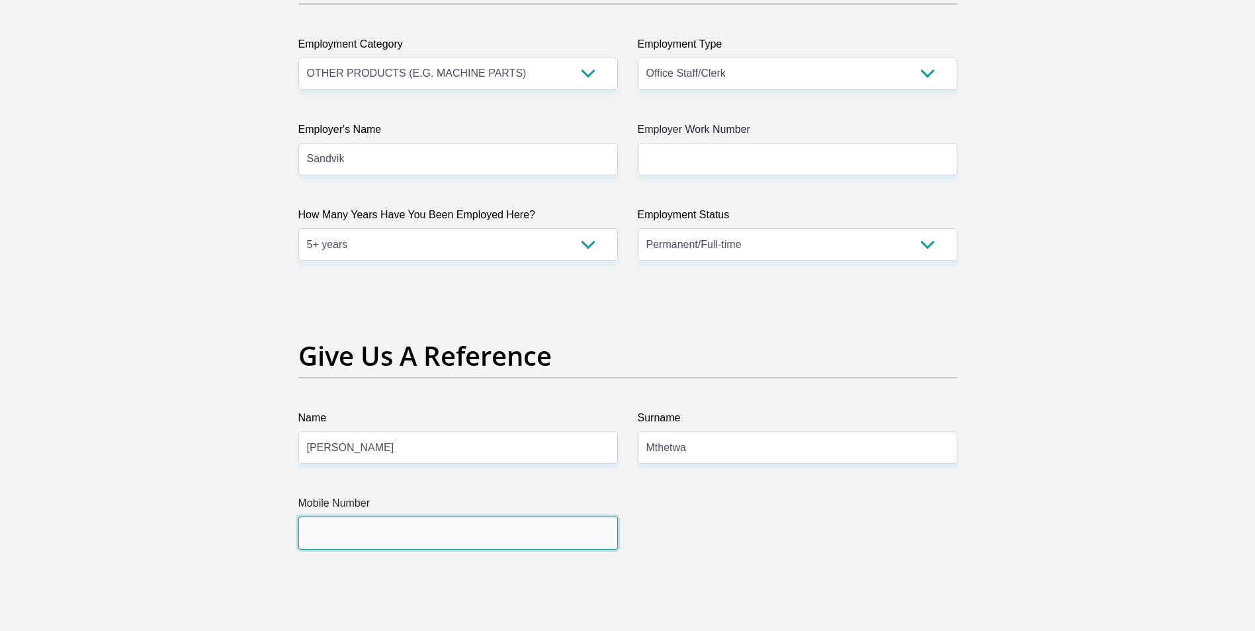
click at [351, 534] on input "Mobile Number" at bounding box center [457, 533] width 319 height 32
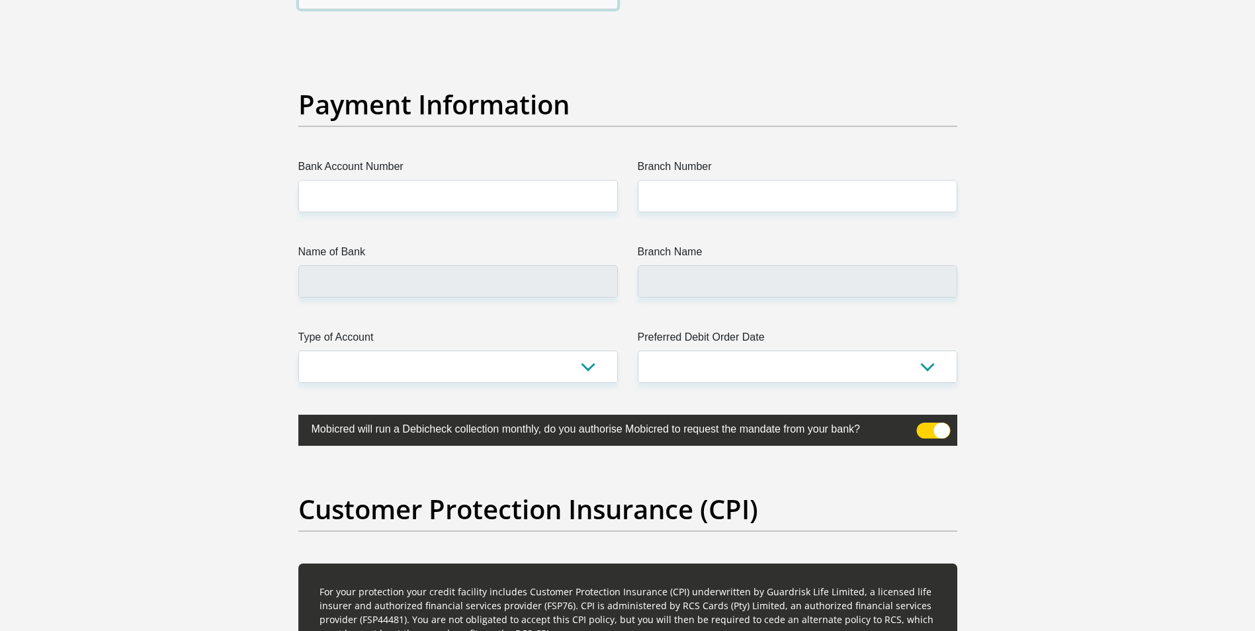
scroll to position [2976, 0]
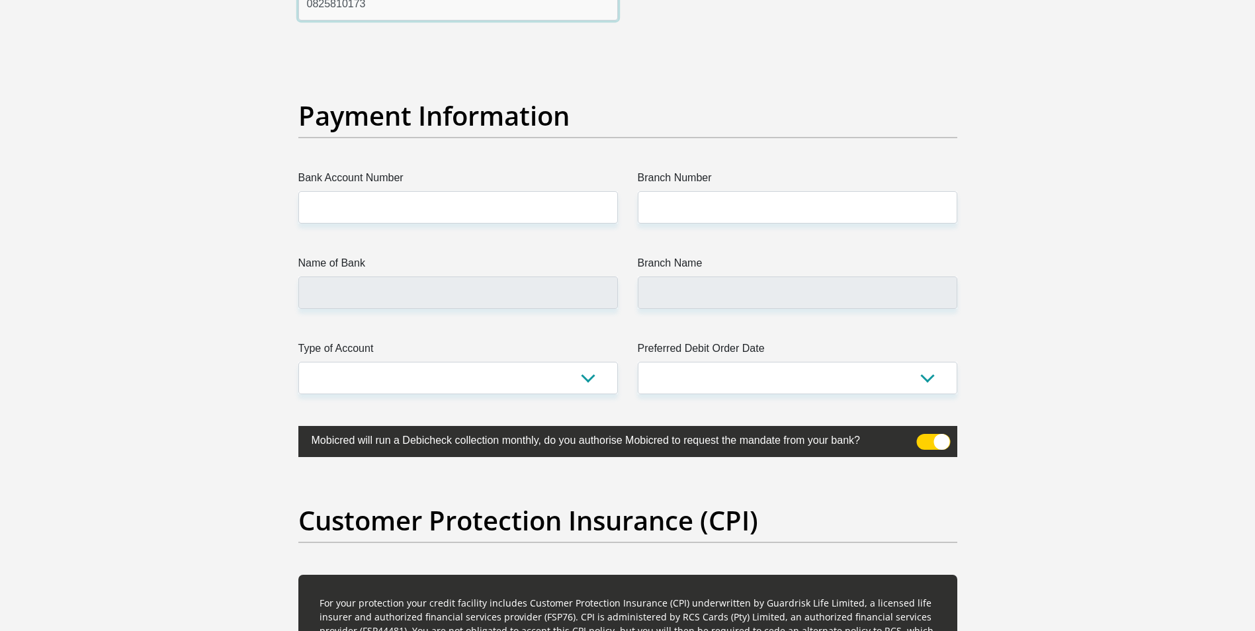
type input "0825810173"
click at [389, 212] on input "Bank Account Number" at bounding box center [457, 207] width 319 height 32
click at [674, 211] on input "Branch Number" at bounding box center [797, 207] width 319 height 32
click at [474, 294] on input "Name of Bank" at bounding box center [457, 292] width 319 height 32
click at [477, 294] on input "Name of Bank" at bounding box center [457, 292] width 319 height 32
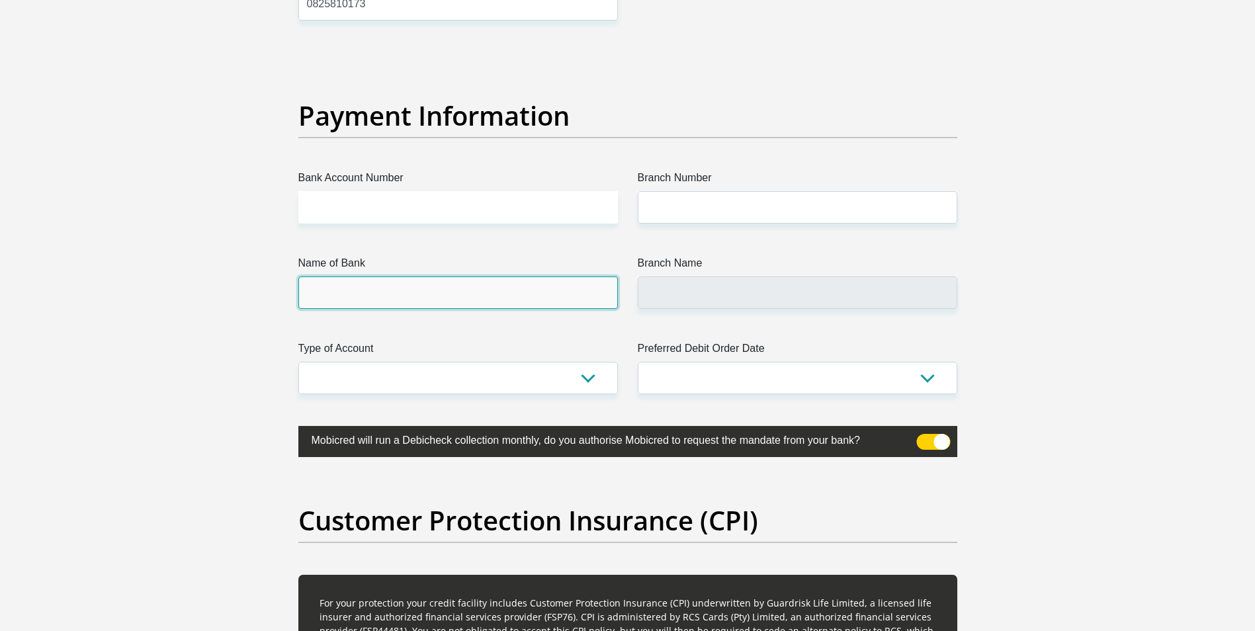
click at [381, 288] on input "Name of Bank" at bounding box center [457, 292] width 319 height 32
click at [313, 288] on input "Name of Bank" at bounding box center [457, 292] width 319 height 32
drag, startPoint x: 313, startPoint y: 288, endPoint x: 291, endPoint y: 185, distance: 104.8
click at [313, 276] on input "Name of Bank" at bounding box center [457, 292] width 319 height 32
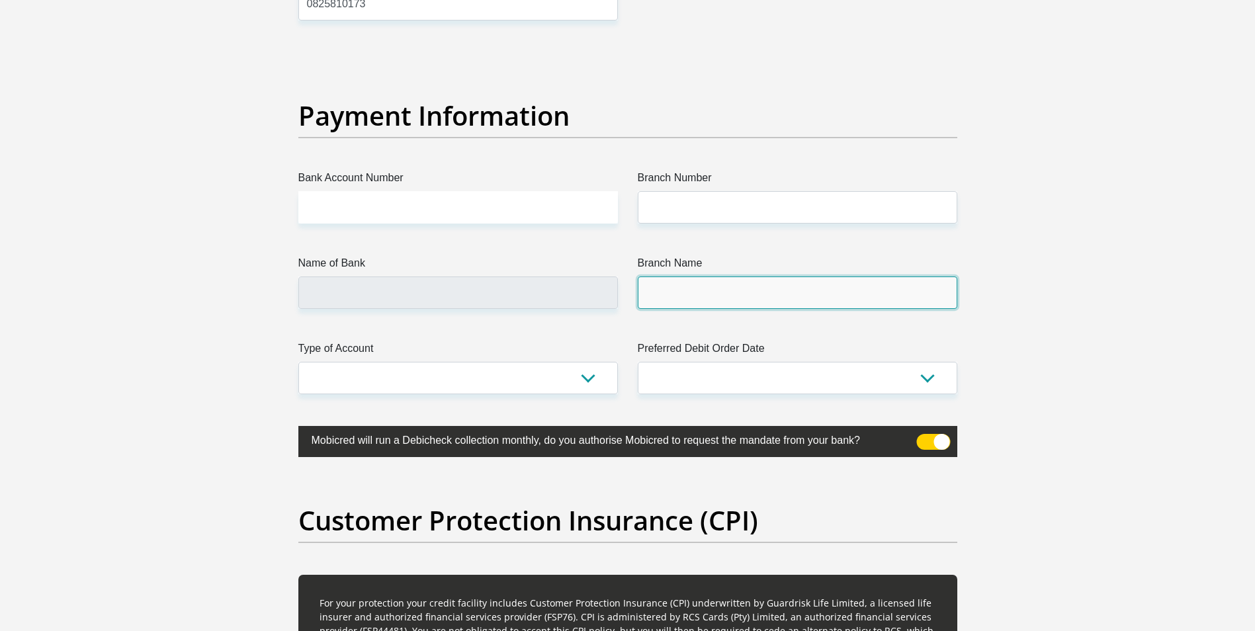
click at [692, 290] on input "Branch Name" at bounding box center [797, 292] width 319 height 32
click at [810, 382] on select "1st 2nd 3rd 4th 5th 7th 18th 19th 20th 21st 22nd 23rd 24th 25th 26th 27th 28th …" at bounding box center [797, 378] width 319 height 32
click at [933, 377] on select "1st 2nd 3rd 4th 5th 7th 18th 19th 20th 21st 22nd 23rd 24th 25th 26th 27th 28th …" at bounding box center [797, 378] width 319 height 32
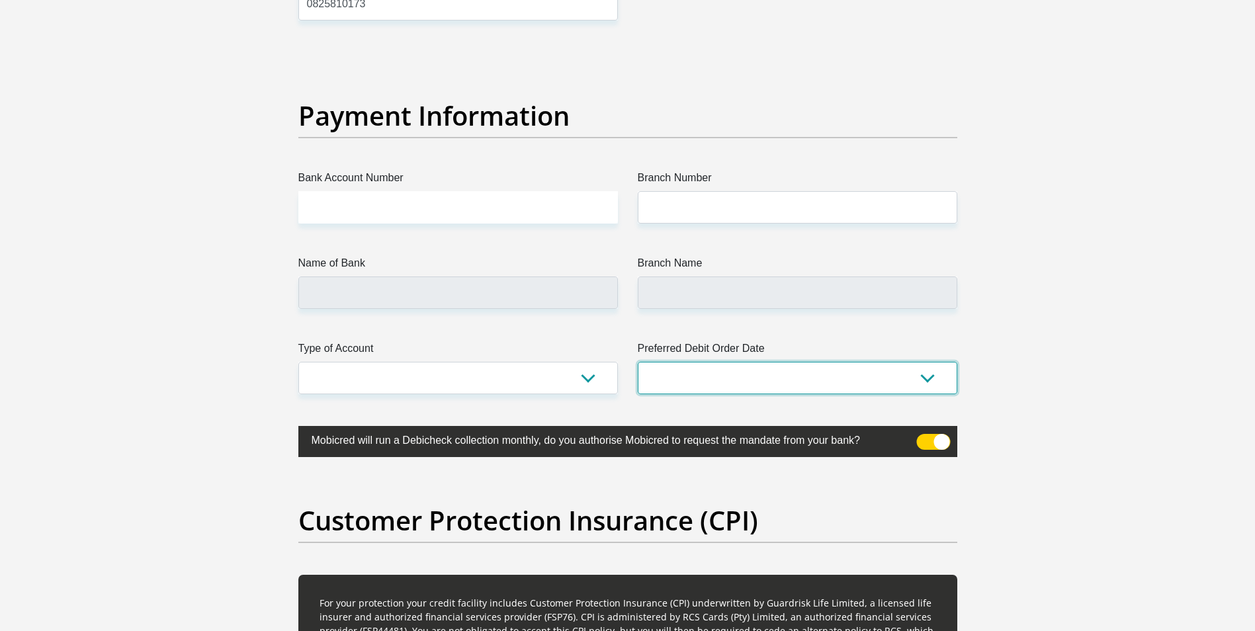
click at [933, 380] on select "1st 2nd 3rd 4th 5th 7th 18th 19th 20th 21st 22nd 23rd 24th 25th 26th 27th 28th …" at bounding box center [797, 378] width 319 height 32
select select "26"
click at [638, 362] on select "1st 2nd 3rd 4th 5th 7th 18th 19th 20th 21st 22nd 23rd 24th 25th 26th 27th 28th …" at bounding box center [797, 378] width 319 height 32
